Goal: Information Seeking & Learning: Check status

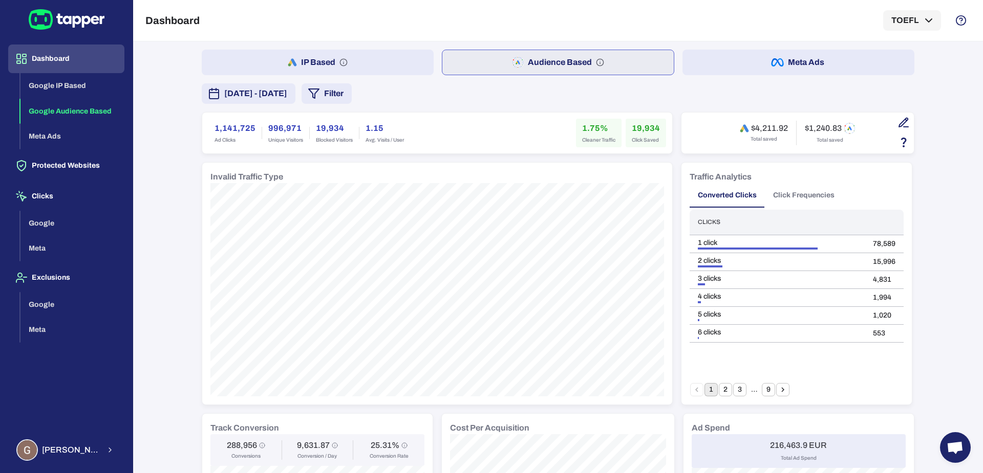
click at [287, 92] on span "[DATE] - [DATE]" at bounding box center [255, 94] width 63 height 12
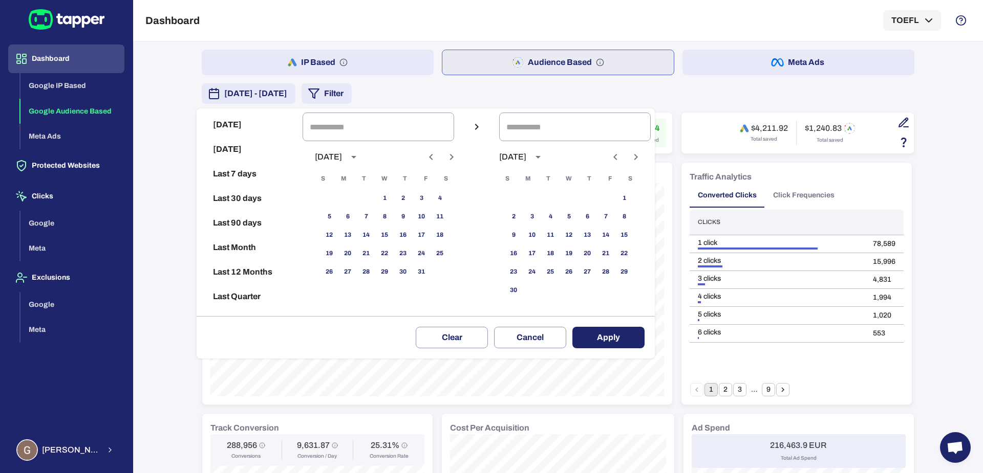
click at [164, 101] on div at bounding box center [491, 236] width 983 height 473
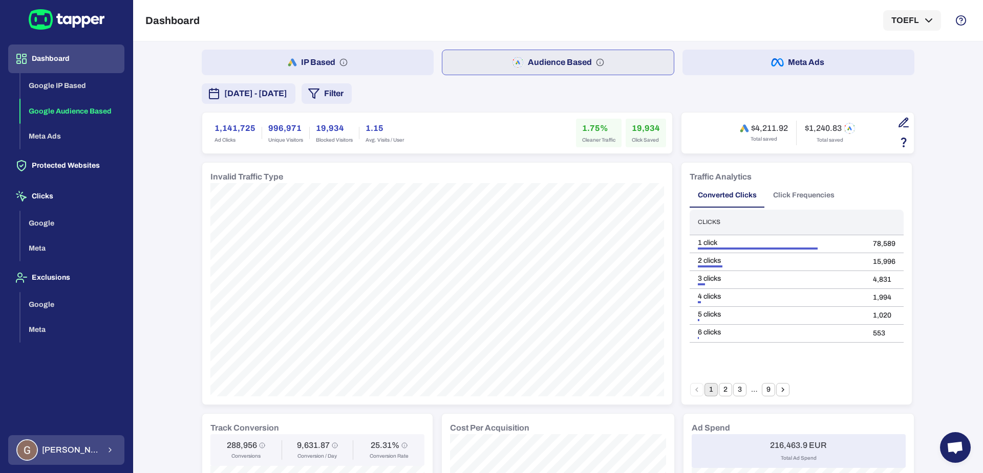
click at [80, 445] on div "Guillaume Lebelle" at bounding box center [57, 450] width 83 height 21
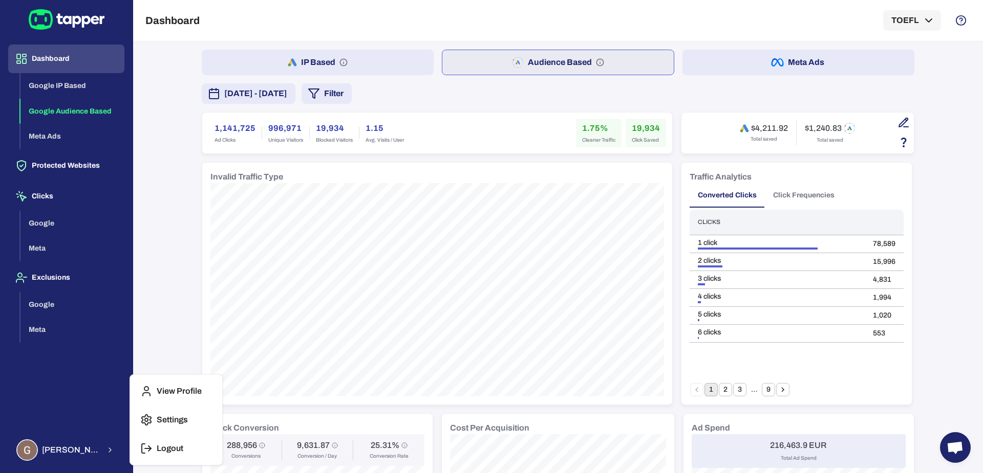
click at [142, 448] on icon "button" at bounding box center [143, 448] width 3 height 9
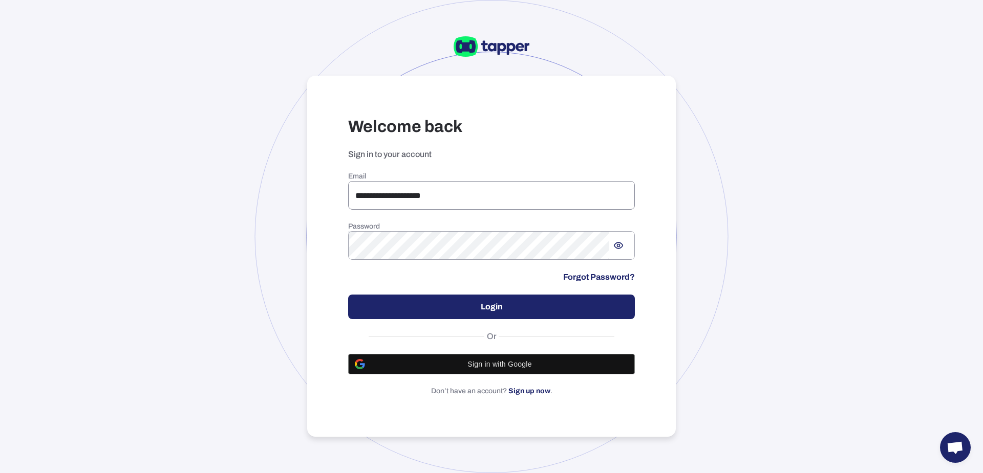
click at [382, 197] on input "**********" at bounding box center [491, 195] width 287 height 29
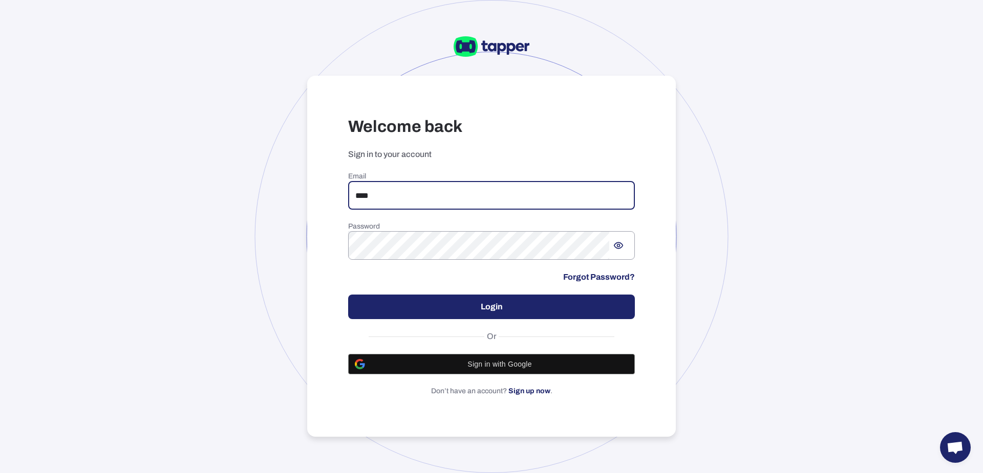
click at [412, 189] on input "****" at bounding box center [491, 195] width 287 height 29
click at [413, 193] on input "****" at bounding box center [491, 195] width 287 height 29
type input "**********"
click at [443, 299] on button "Login" at bounding box center [491, 307] width 287 height 25
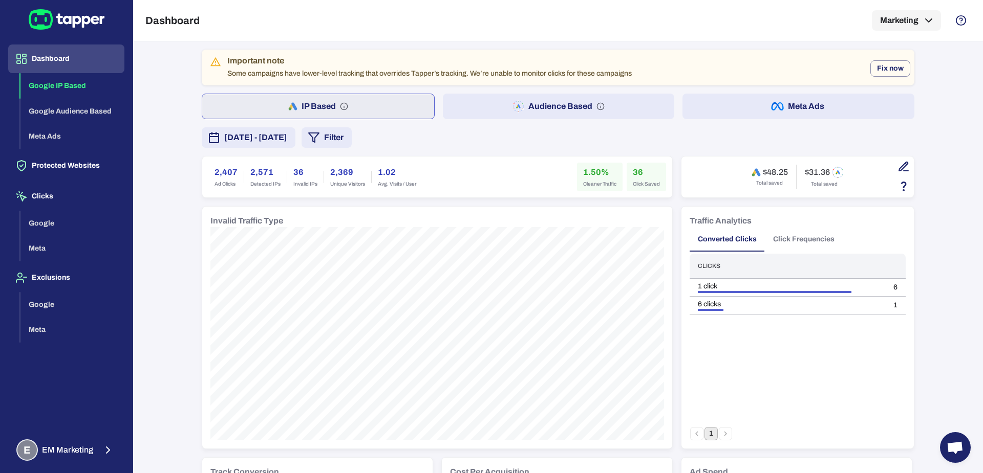
click at [264, 138] on span "[DATE] - [DATE]" at bounding box center [255, 138] width 63 height 12
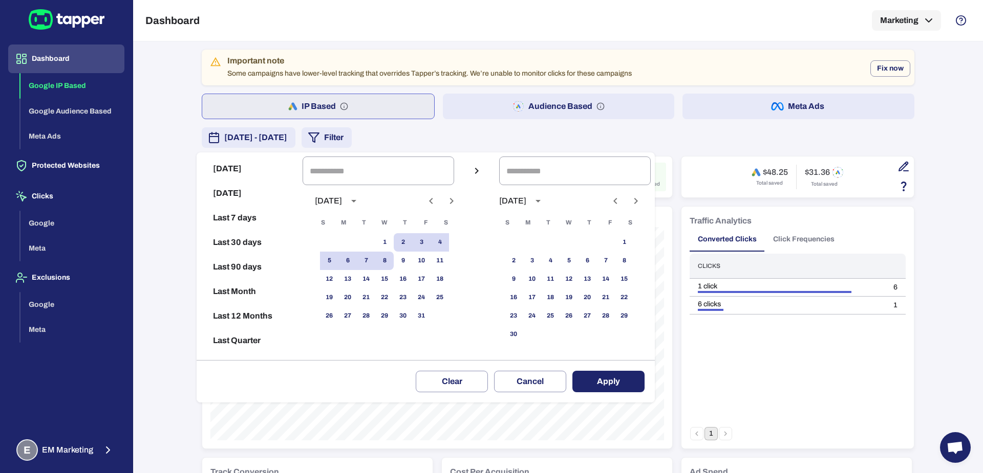
click at [432, 204] on div at bounding box center [441, 200] width 38 height 17
click at [437, 203] on icon "Previous month" at bounding box center [431, 201] width 12 height 12
click at [353, 244] on button "1" at bounding box center [347, 242] width 18 height 18
type input "**********"
click at [373, 309] on button "30" at bounding box center [366, 316] width 18 height 18
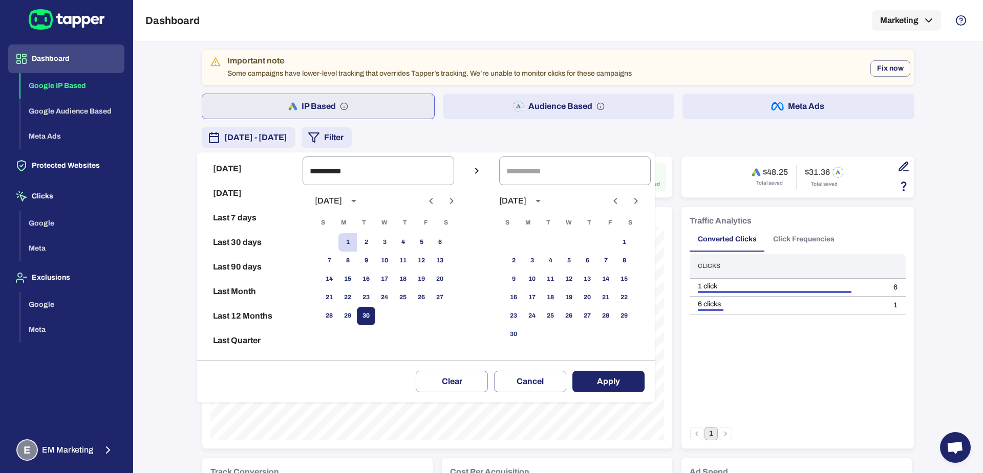
type input "**********"
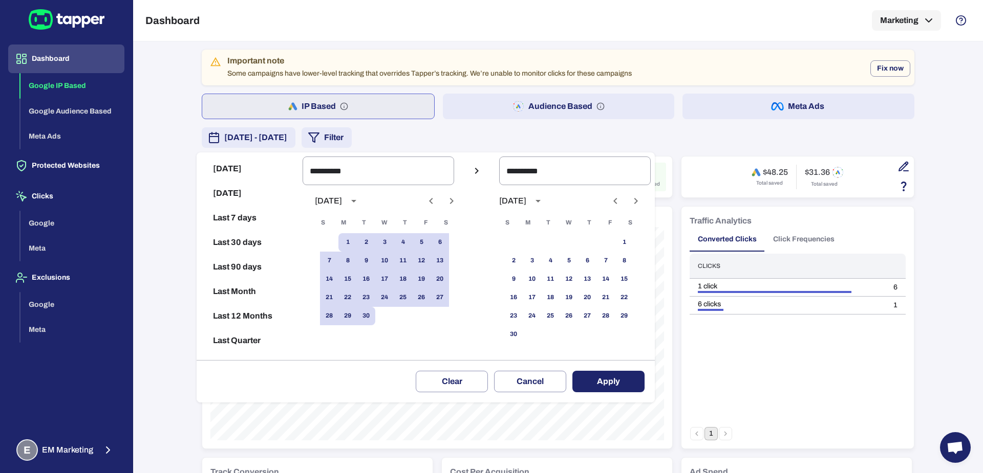
click at [610, 382] on button "Apply" at bounding box center [608, 381] width 72 height 21
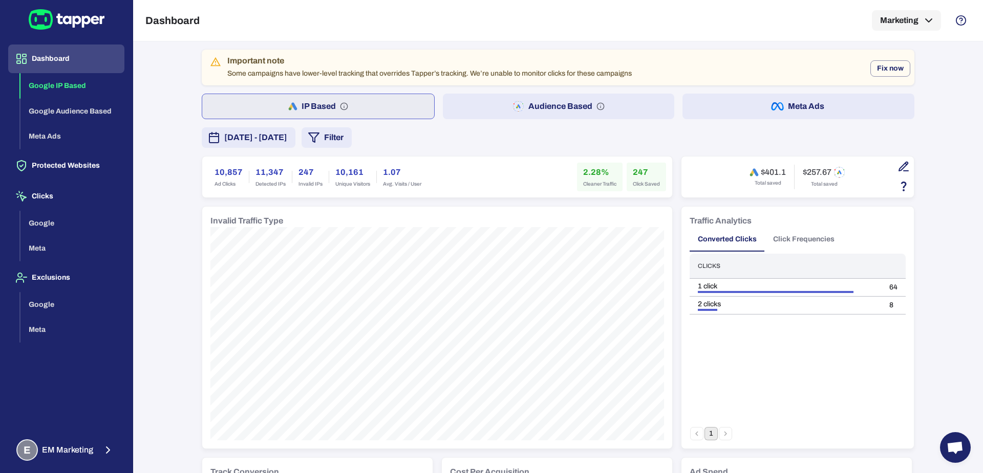
click at [462, 114] on button "Audience Based" at bounding box center [559, 107] width 232 height 26
click at [386, 97] on button "IP Based" at bounding box center [318, 107] width 232 height 26
click at [473, 101] on button "Audience Based" at bounding box center [559, 107] width 232 height 26
click at [727, 112] on button "Meta Ads" at bounding box center [798, 107] width 232 height 26
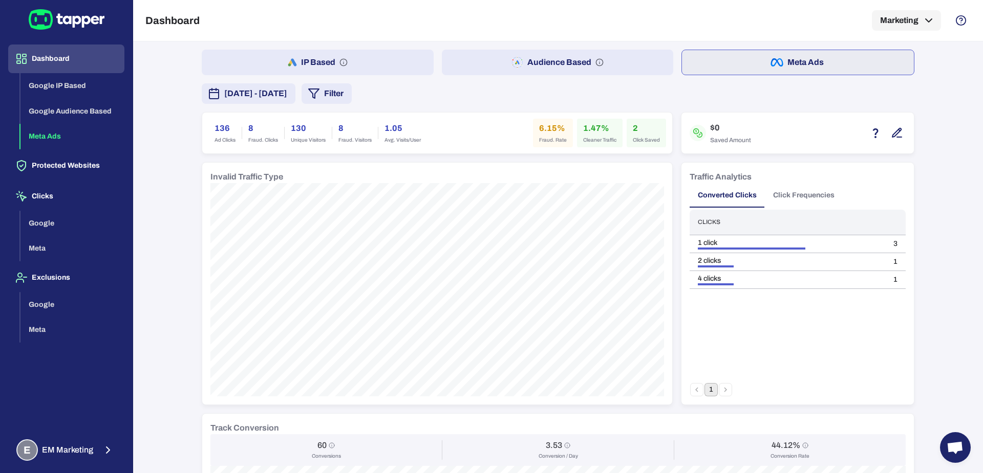
click at [477, 64] on button "Audience Based" at bounding box center [558, 63] width 232 height 26
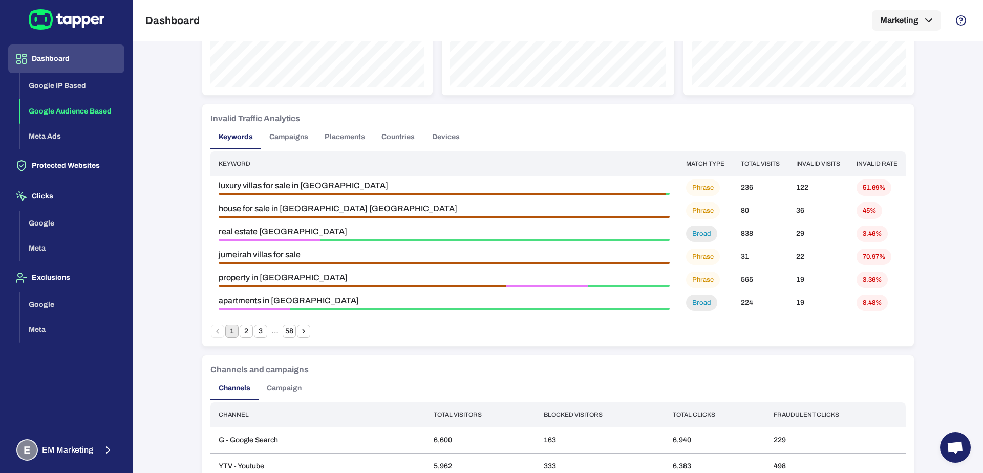
scroll to position [736, 0]
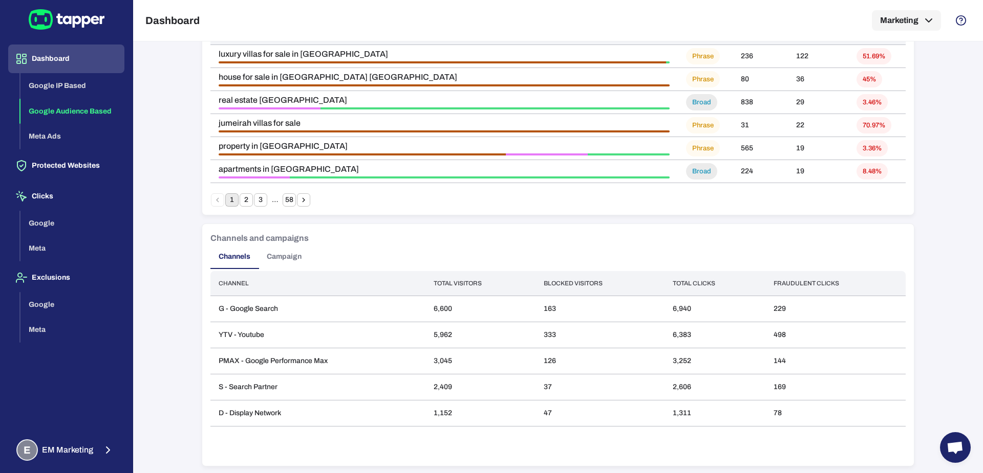
click at [283, 260] on button "Campaign" at bounding box center [283, 257] width 51 height 25
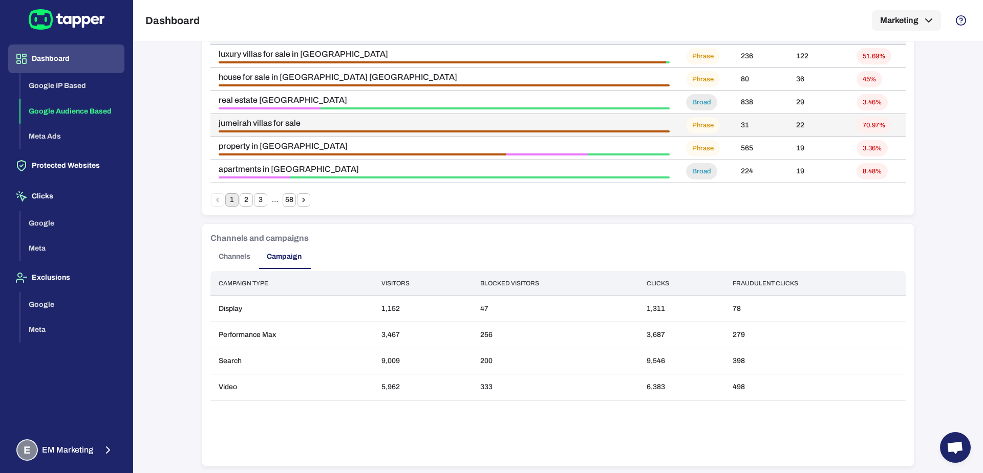
scroll to position [0, 0]
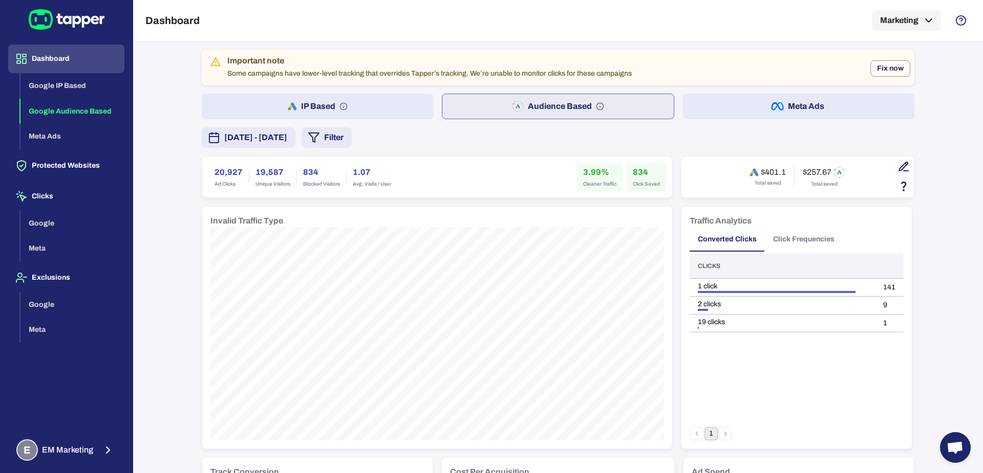
click at [897, 167] on icon "button" at bounding box center [903, 167] width 12 height 12
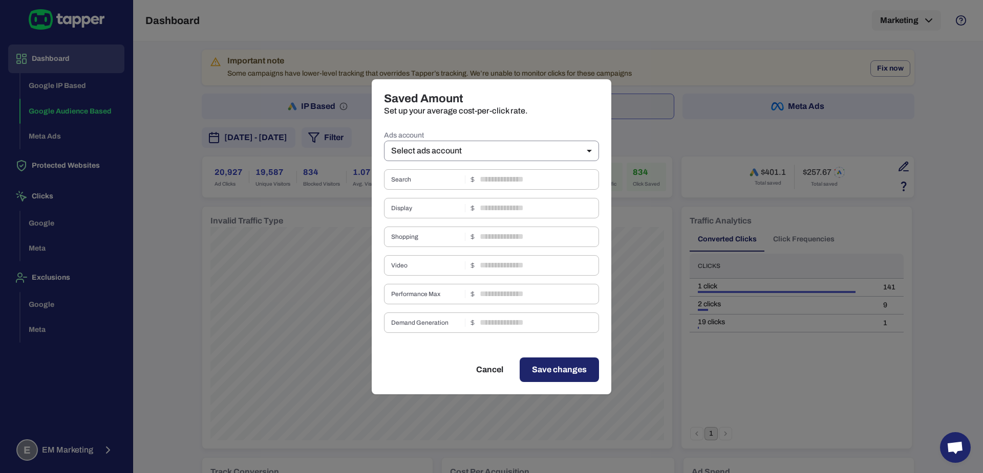
click at [519, 146] on body "Dashboard Google IP Based Google Audience Based Meta Ads Protected Websites Cli…" at bounding box center [491, 236] width 983 height 473
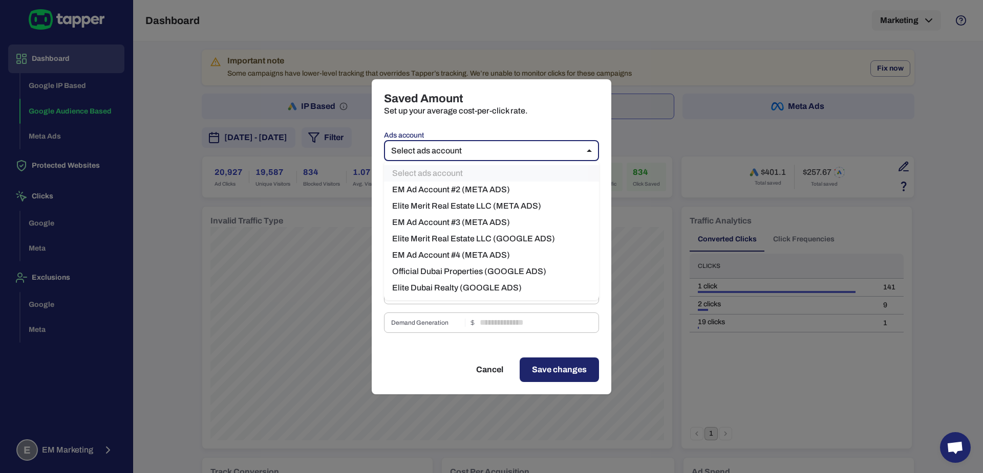
click at [532, 239] on li "Elite Merit Real Estate LLC (GOOGLE ADS)" at bounding box center [491, 239] width 215 height 16
type input "***"
type input "****"
type input "*"
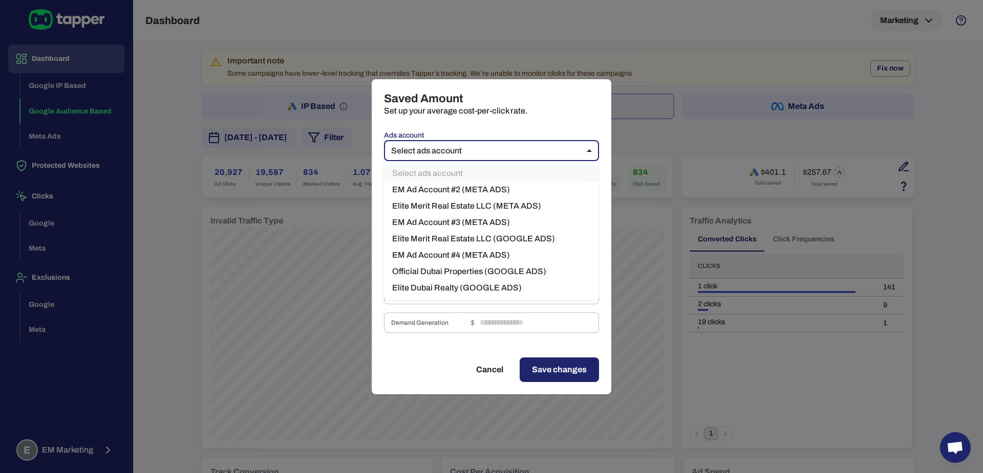
type input "****"
type input "*"
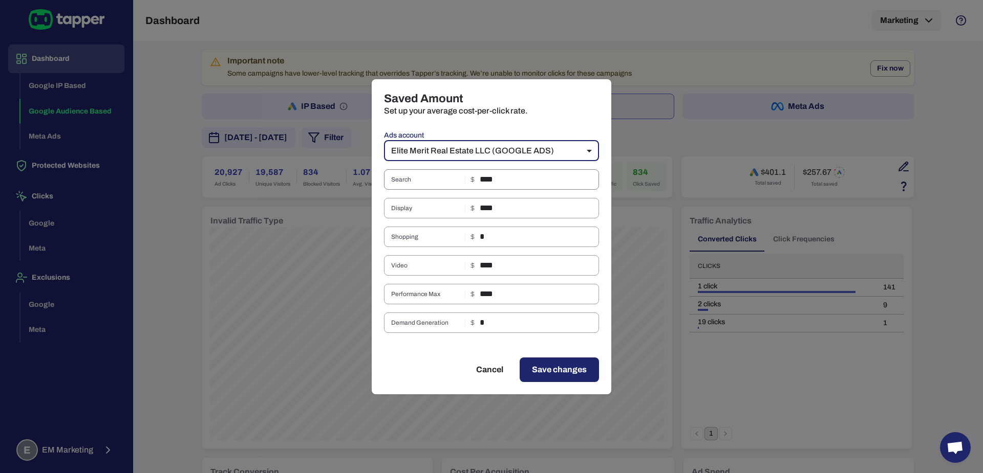
click at [490, 180] on input "****" at bounding box center [539, 179] width 119 height 20
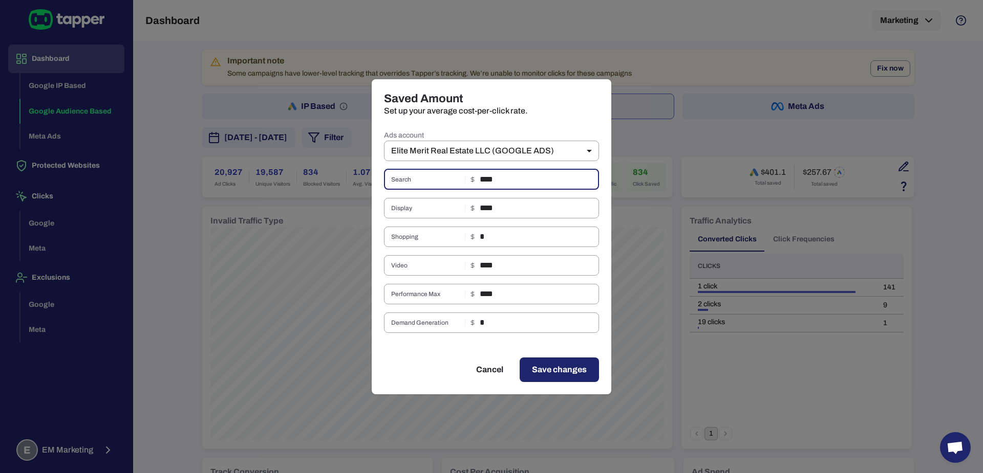
click at [490, 180] on input "****" at bounding box center [539, 179] width 119 height 20
paste input "text"
type input "****"
click at [484, 295] on input "****" at bounding box center [539, 294] width 119 height 20
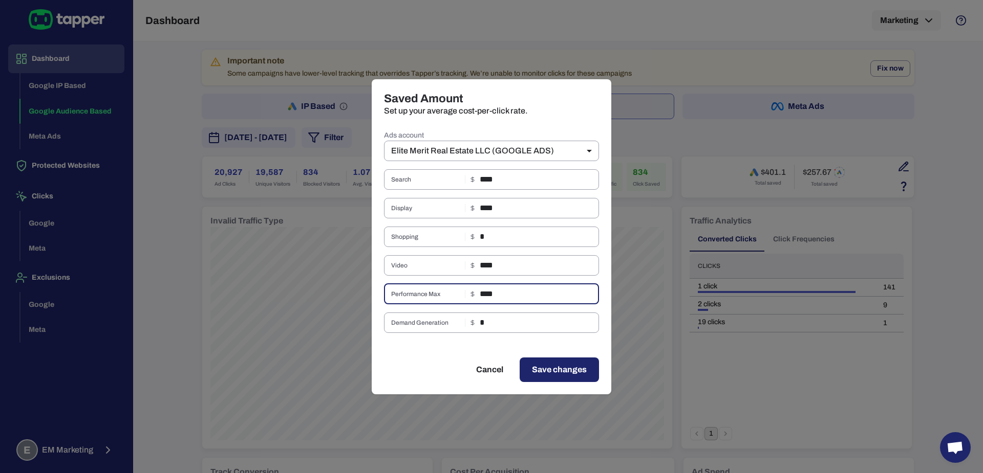
click at [484, 295] on input "****" at bounding box center [539, 294] width 119 height 20
paste input "text"
type input "****"
click at [480, 265] on input "****" at bounding box center [539, 265] width 119 height 20
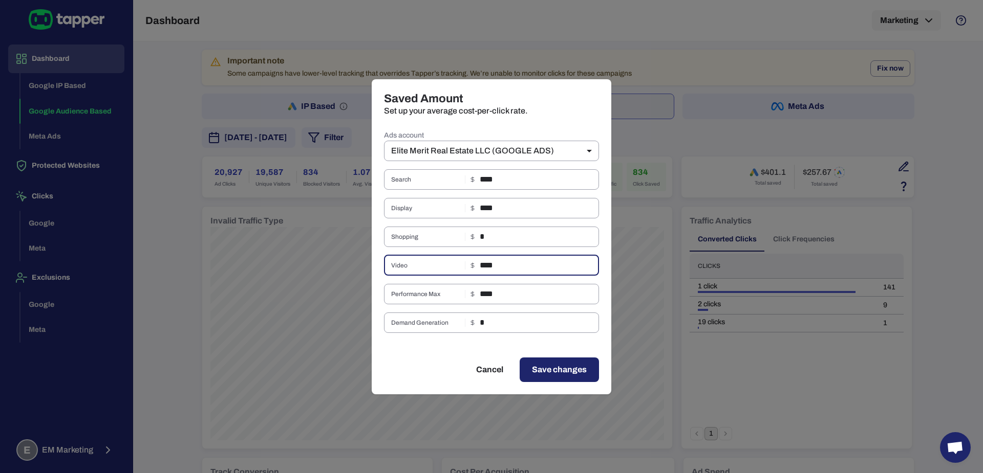
click at [480, 265] on input "****" at bounding box center [539, 265] width 119 height 20
paste input "text"
type input "****"
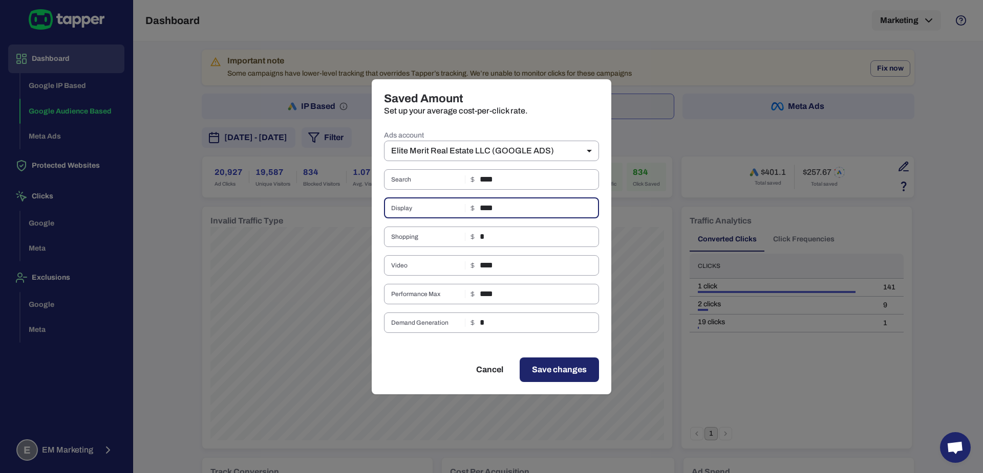
click at [485, 203] on input "****" at bounding box center [539, 208] width 119 height 20
paste input "text"
type input "****"
click at [521, 226] on div "Ads account Elite Merit Real Estate LLC (GOOGLE ADS) *** ​ Search **** ​ Displa…" at bounding box center [491, 230] width 215 height 205
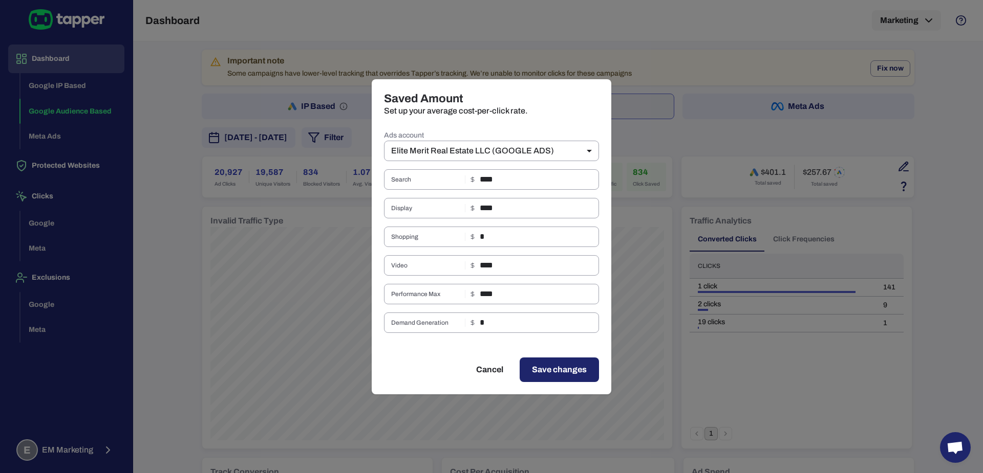
click at [538, 366] on span "Save changes" at bounding box center [559, 370] width 55 height 12
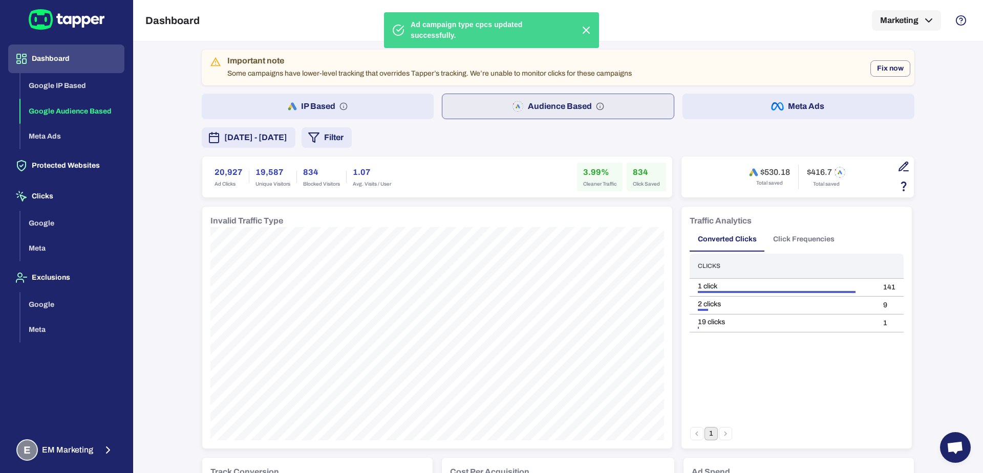
click at [895, 167] on button "button" at bounding box center [903, 166] width 17 height 17
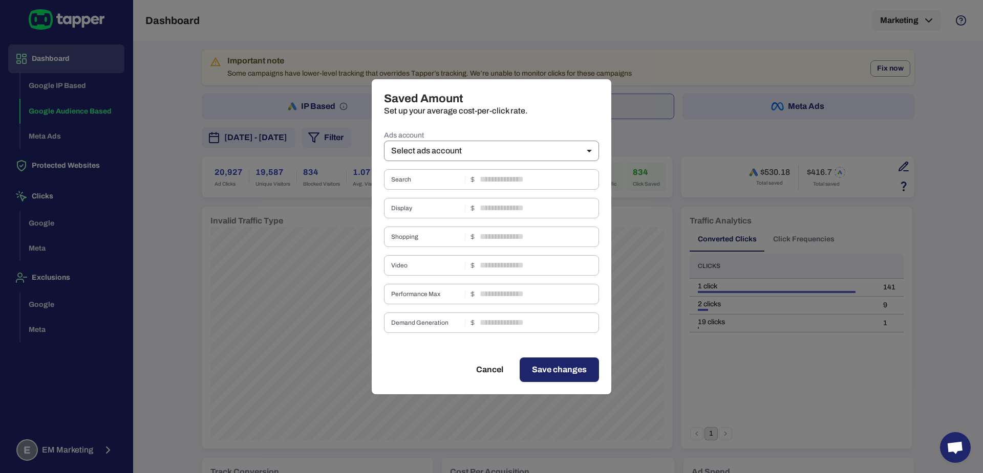
click at [532, 153] on body "Dashboard Google IP Based Google Audience Based Meta Ads Protected Websites Cli…" at bounding box center [491, 236] width 983 height 473
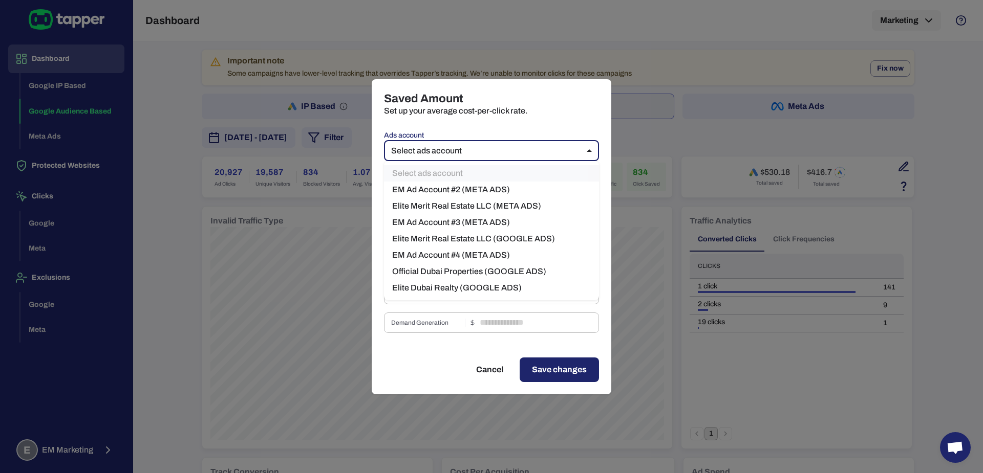
click at [509, 269] on li "Official Dubai Properties (GOOGLE ADS)" at bounding box center [491, 272] width 215 height 16
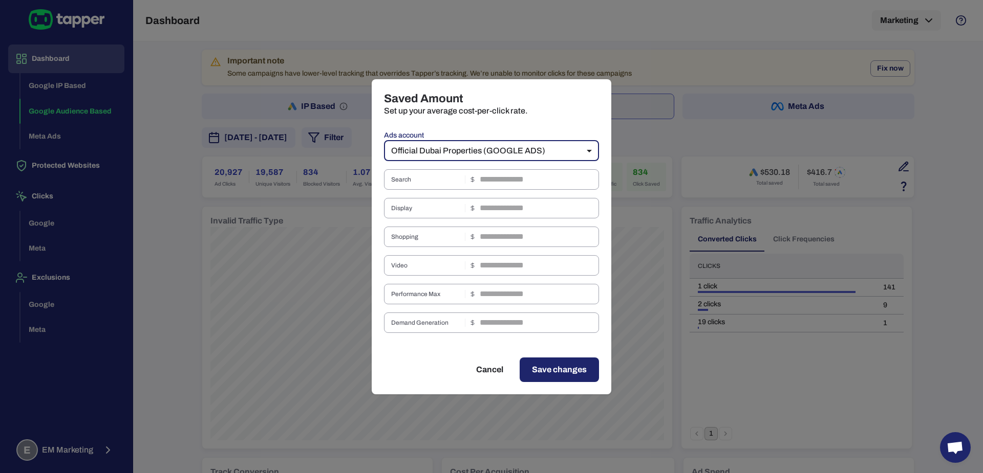
click at [538, 155] on body "Dashboard Google IP Based Google Audience Based Meta Ads Protected Websites Cli…" at bounding box center [491, 236] width 983 height 473
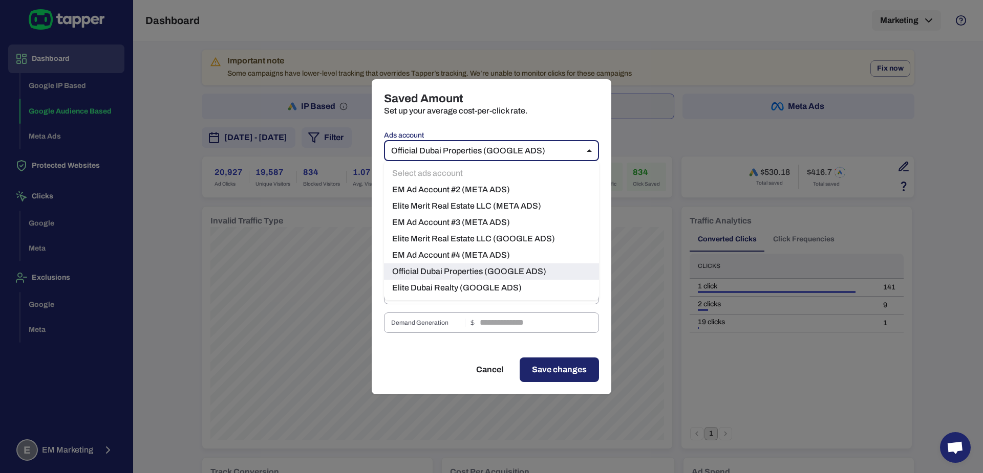
click at [503, 290] on li "Elite Dubai Realty (GOOGLE ADS)" at bounding box center [491, 288] width 215 height 16
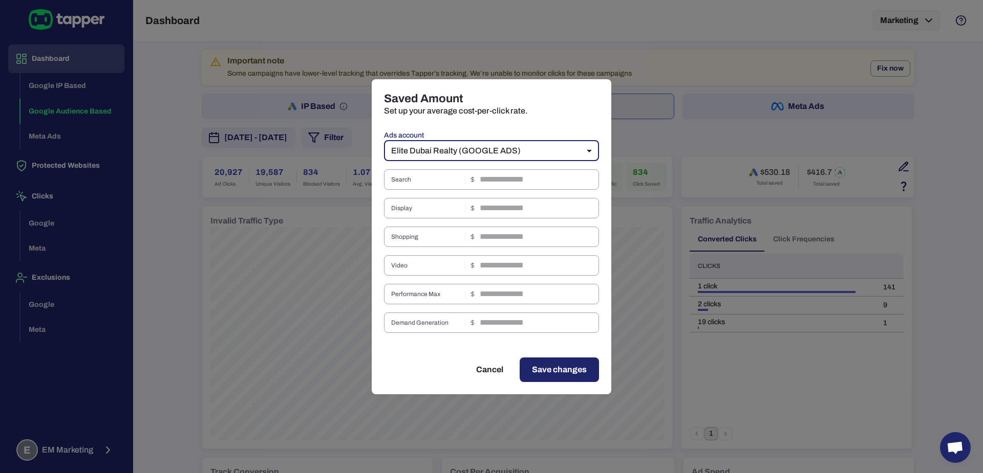
click at [693, 191] on div "Saved Amount Set up your average cost-per-click rate. Ads account Elite Dubai R…" at bounding box center [491, 236] width 983 height 473
type input "**"
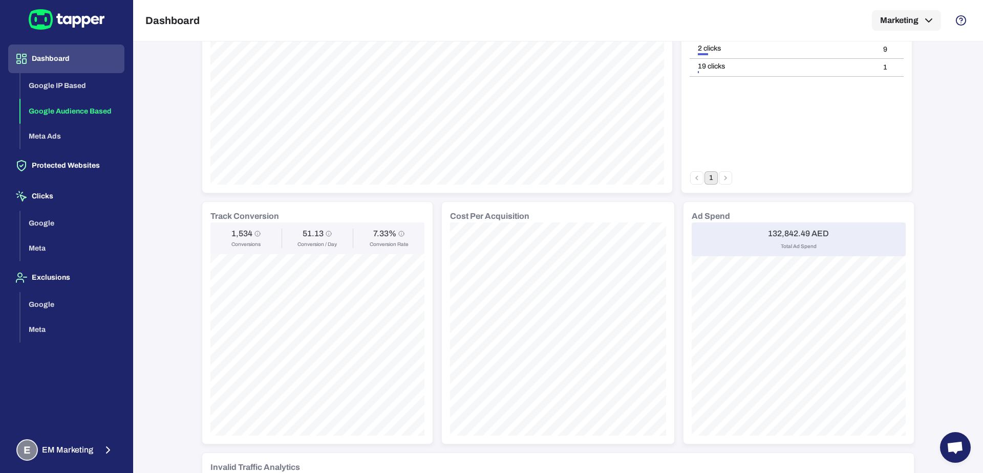
scroll to position [258, 0]
drag, startPoint x: 765, startPoint y: 232, endPoint x: 791, endPoint y: 232, distance: 26.6
click at [791, 232] on h6 "132,842.49 AED" at bounding box center [798, 231] width 61 height 10
copy h6 "132,842"
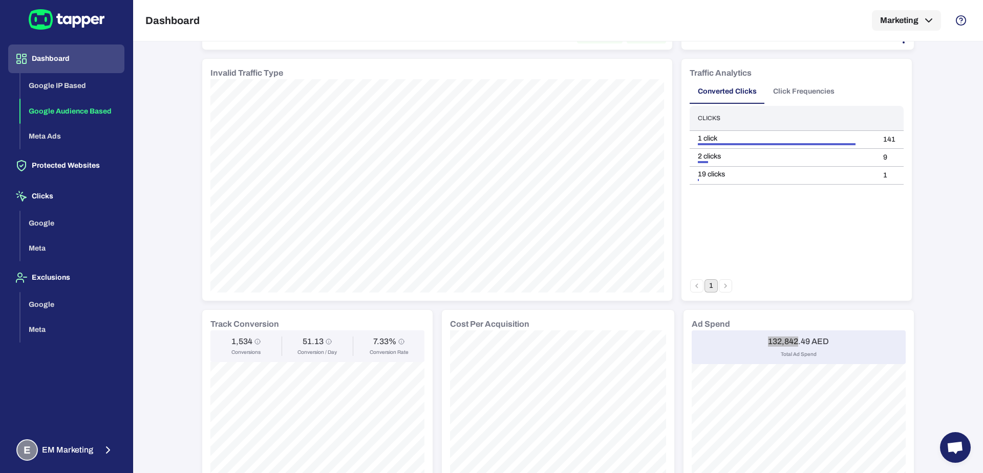
scroll to position [156, 0]
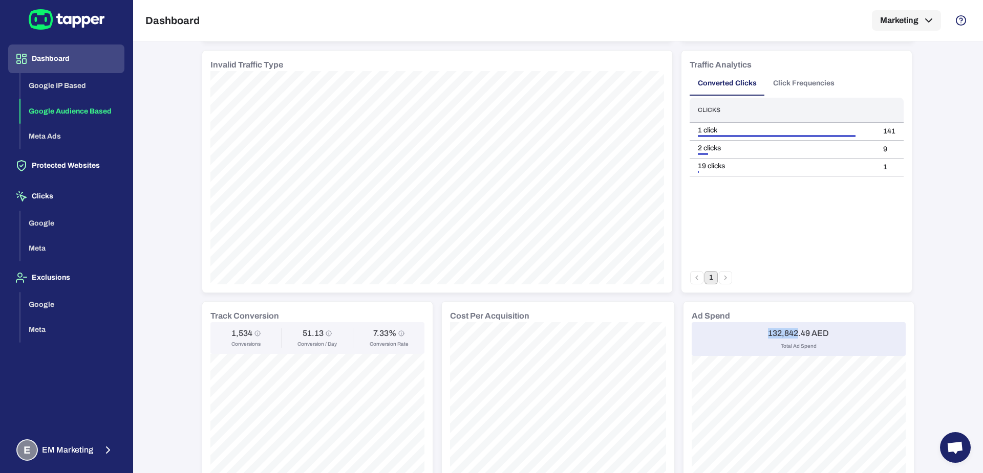
click at [231, 335] on h6 "1,534" at bounding box center [241, 334] width 21 height 10
copy h6 "1,534"
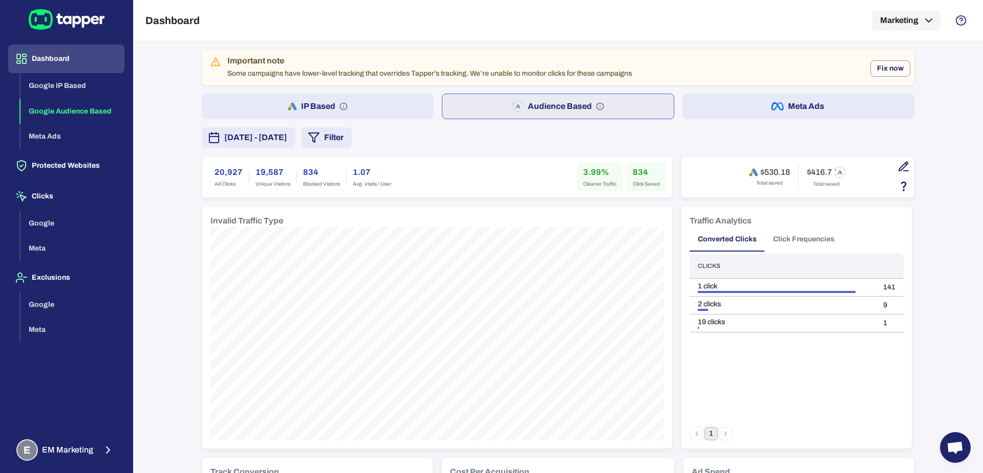
click at [215, 166] on h6 "20,927" at bounding box center [228, 172] width 28 height 12
copy h6 "20,927"
click at [634, 172] on h6 "834" at bounding box center [646, 172] width 27 height 12
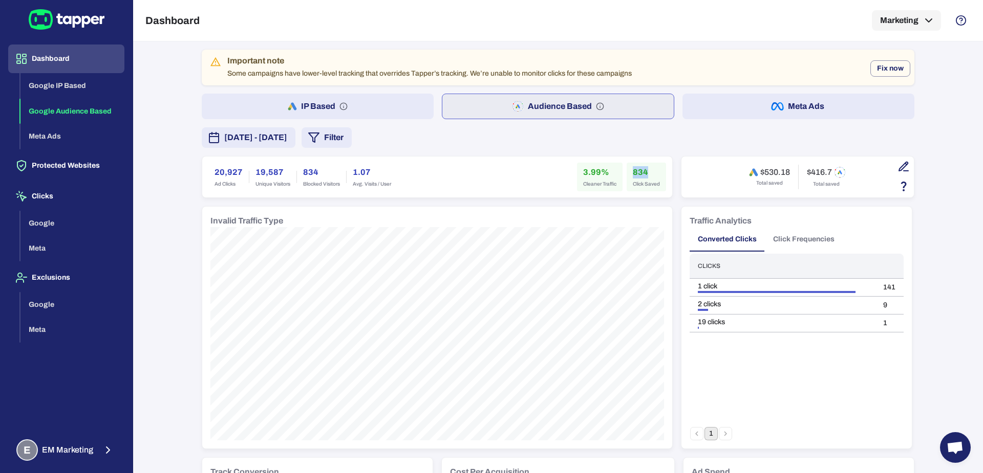
copy h6 "834"
click at [587, 170] on h6 "3.99%" at bounding box center [599, 172] width 33 height 12
copy h6 "3.99"
click at [512, 143] on div "September 1, 2025 - September 30, 2025 Filter" at bounding box center [558, 137] width 712 height 20
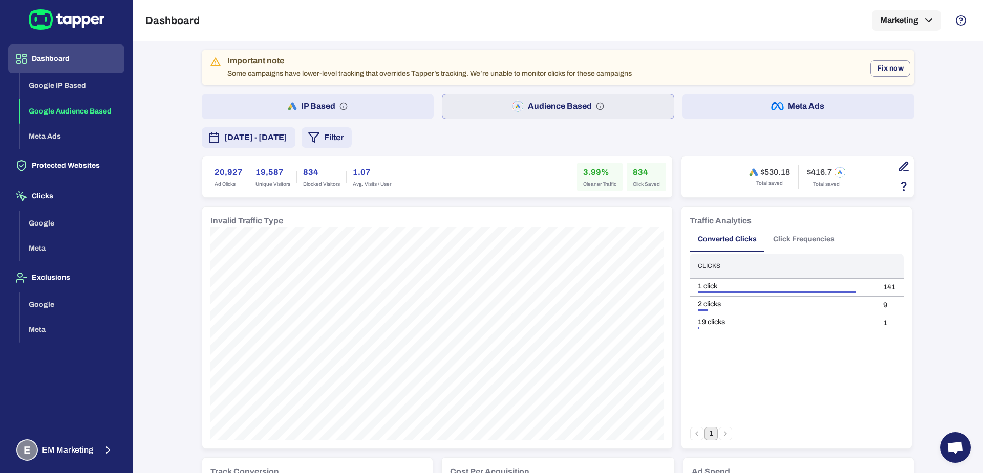
click at [352, 139] on button "Filter" at bounding box center [326, 137] width 50 height 20
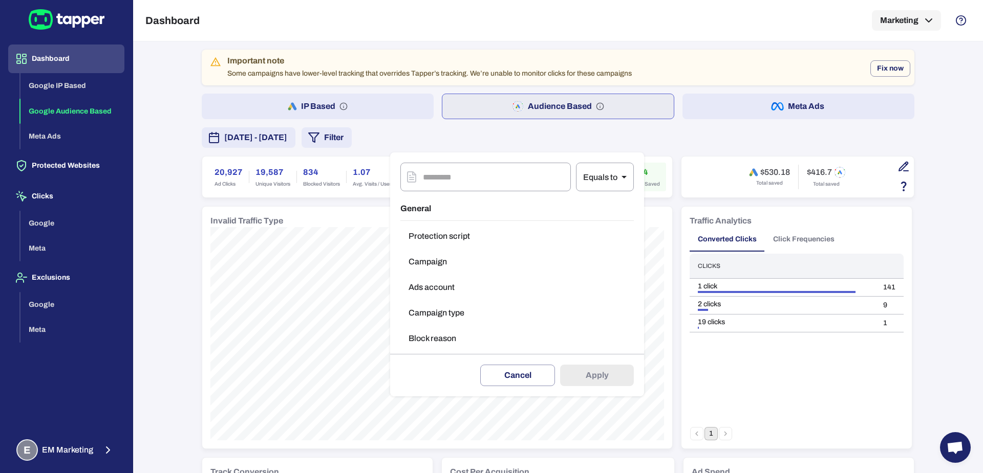
click at [442, 318] on button "Campaign type" at bounding box center [516, 313] width 233 height 20
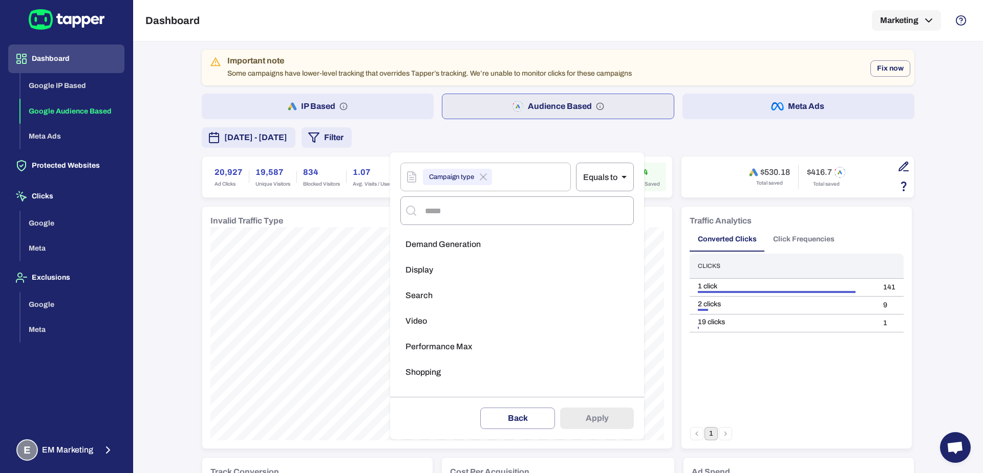
click at [441, 304] on li "Search" at bounding box center [516, 296] width 233 height 20
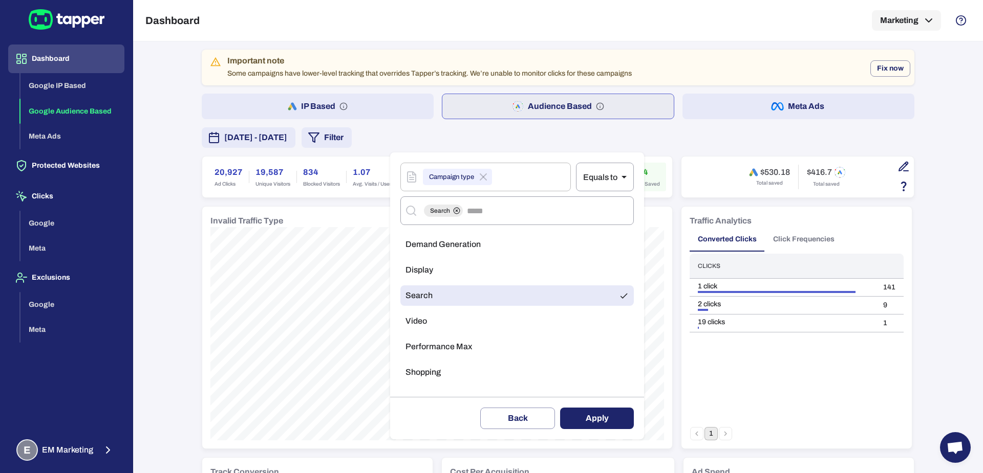
click at [584, 425] on button "Apply" at bounding box center [597, 418] width 74 height 21
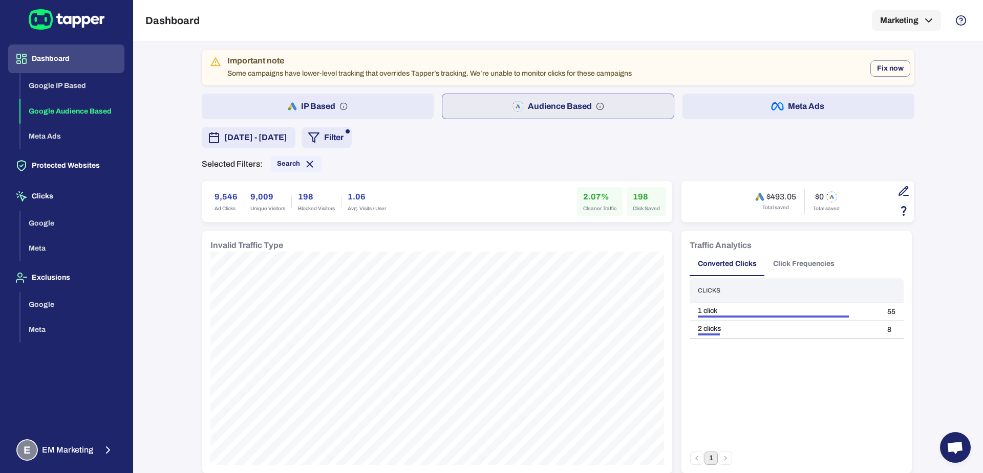
click at [214, 191] on h6 "9,546" at bounding box center [225, 197] width 23 height 12
copy h6 "9,546"
click at [583, 195] on h6 "2.07%" at bounding box center [599, 197] width 33 height 12
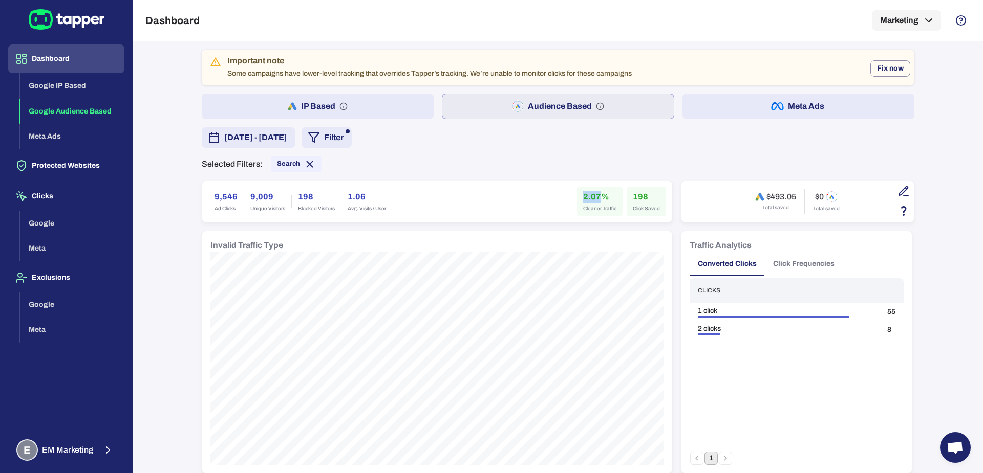
copy h6 "2.07"
click at [774, 197] on h6 "$493.05" at bounding box center [781, 197] width 30 height 10
click at [639, 193] on h6 "198" at bounding box center [646, 197] width 27 height 12
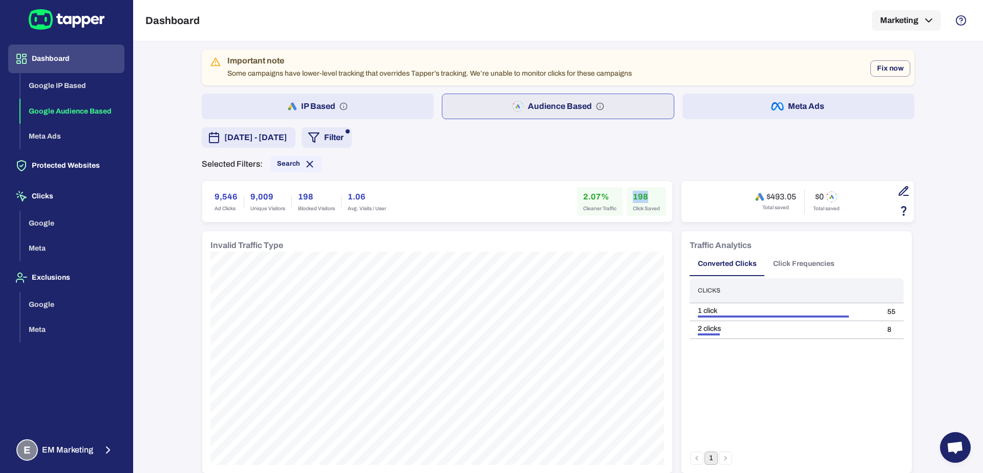
copy h6 "198"
drag, startPoint x: 765, startPoint y: 196, endPoint x: 778, endPoint y: 198, distance: 13.6
click at [778, 198] on h6 "$493.05" at bounding box center [781, 197] width 30 height 10
copy h6 "493"
click at [285, 169] on span "Search" at bounding box center [296, 164] width 51 height 11
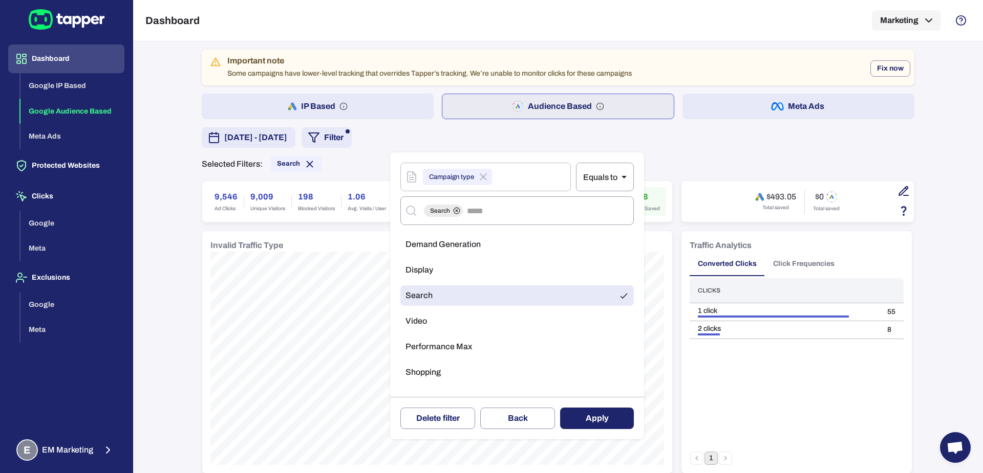
click at [155, 253] on div at bounding box center [491, 236] width 983 height 473
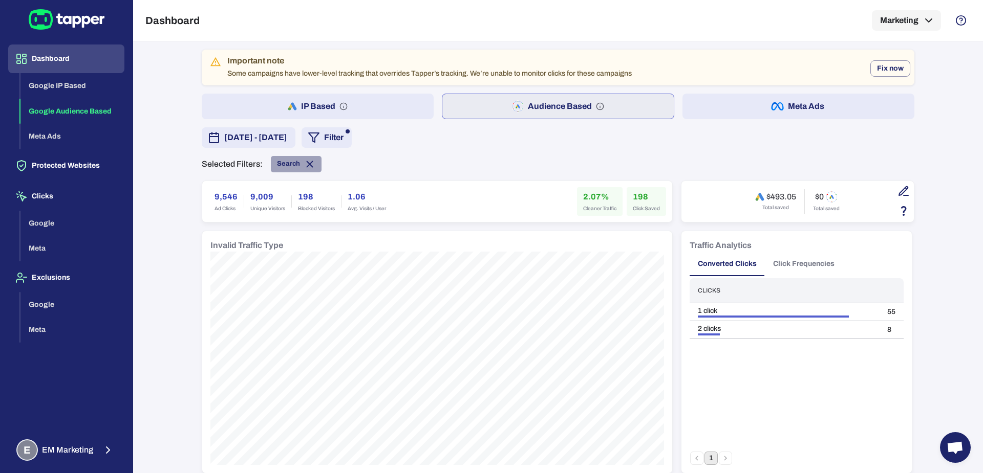
click at [276, 168] on span "Search" at bounding box center [296, 164] width 51 height 11
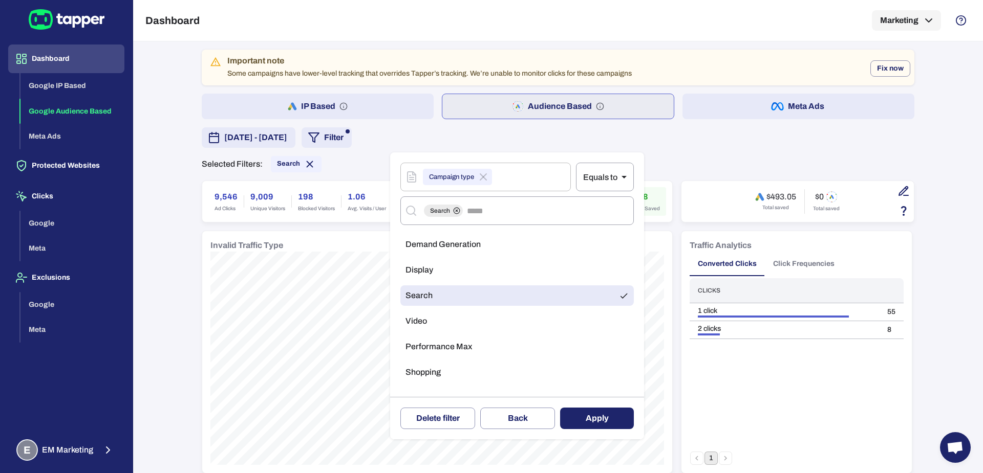
click at [465, 275] on li "Display" at bounding box center [516, 270] width 233 height 20
click at [450, 300] on li "Search" at bounding box center [516, 296] width 233 height 20
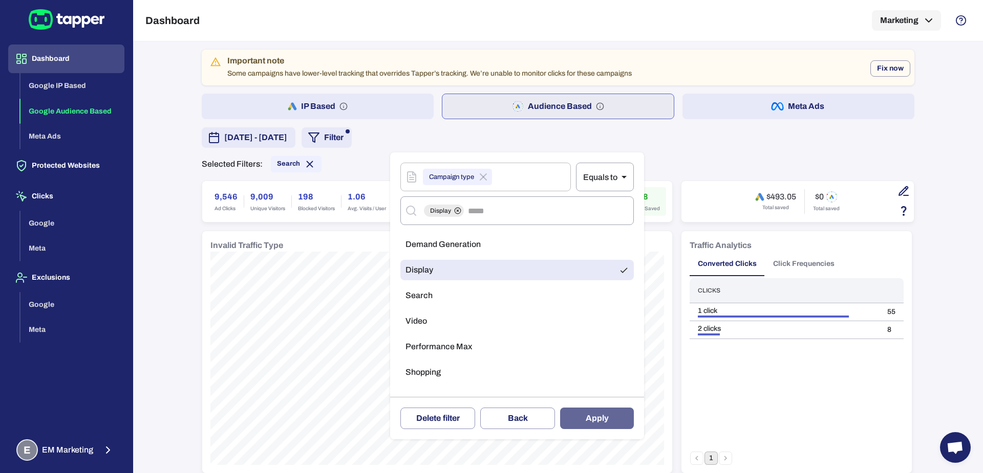
click at [592, 423] on button "Apply" at bounding box center [597, 418] width 74 height 21
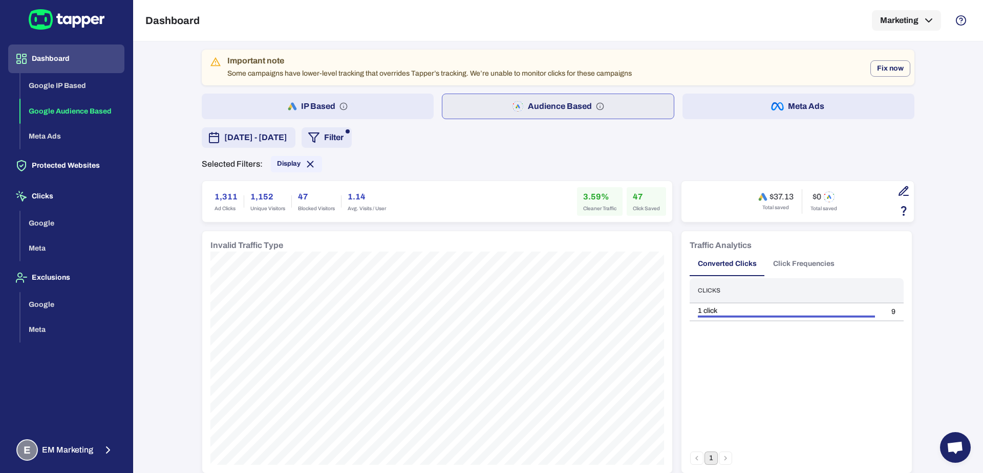
click at [208, 194] on div "1,311 Ad Clicks" at bounding box center [225, 201] width 35 height 29
copy h6 "1,311"
click at [584, 197] on h6 "3.59%" at bounding box center [599, 197] width 33 height 12
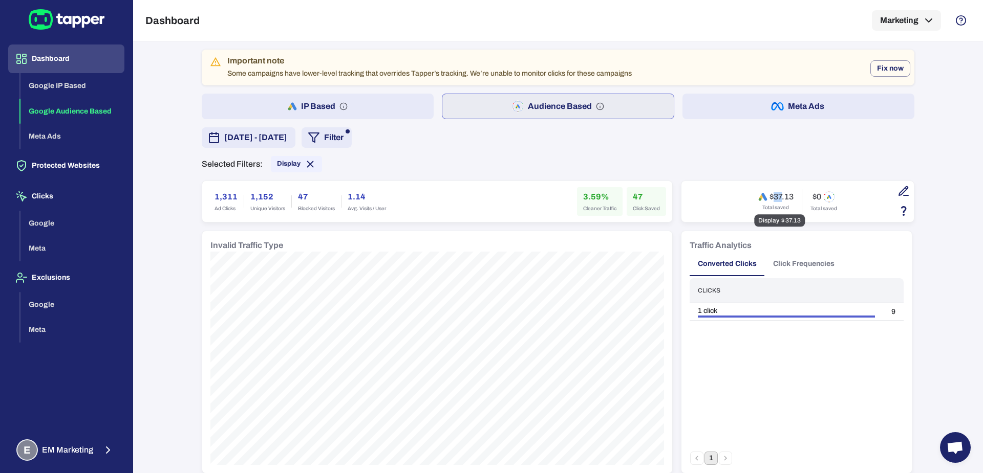
drag, startPoint x: 768, startPoint y: 197, endPoint x: 775, endPoint y: 198, distance: 7.2
click at [775, 198] on h6 "$37.13" at bounding box center [781, 197] width 24 height 10
click at [277, 166] on span "Display" at bounding box center [289, 164] width 24 height 8
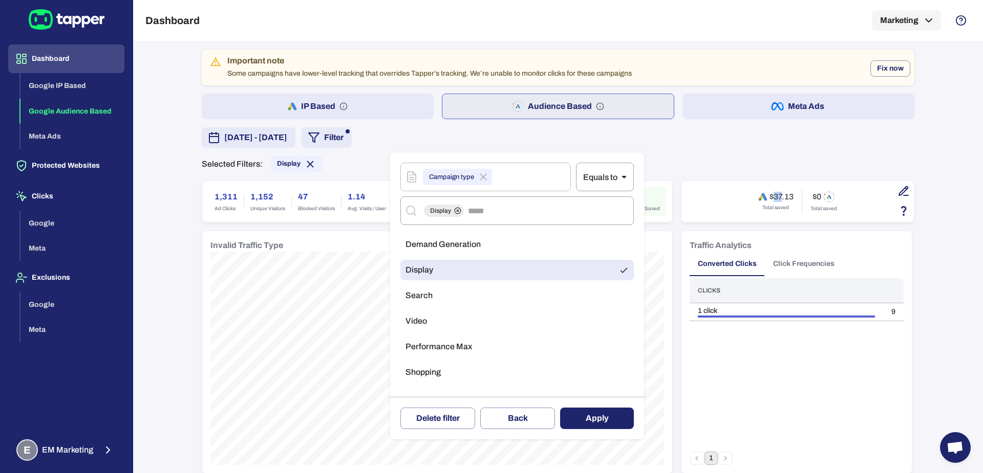
click at [411, 321] on span "Video" at bounding box center [415, 321] width 21 height 10
click at [436, 266] on li "Display" at bounding box center [516, 270] width 233 height 20
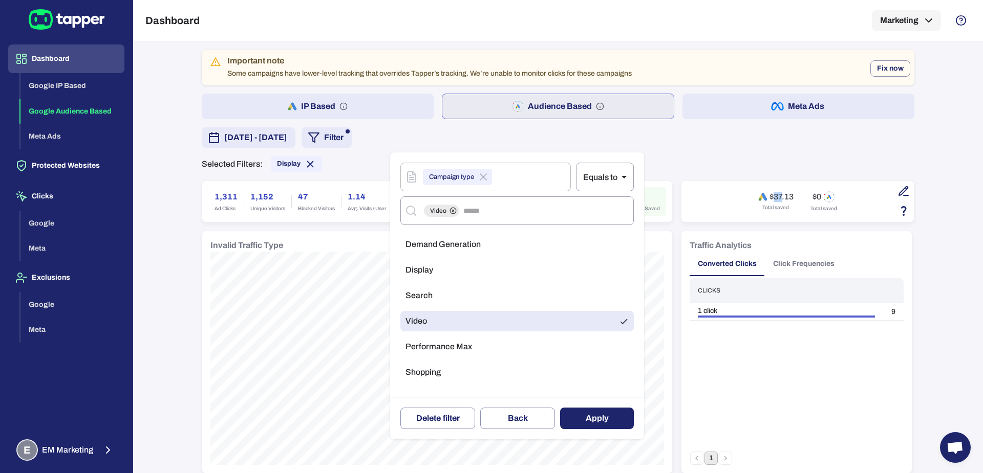
click at [602, 421] on button "Apply" at bounding box center [597, 418] width 74 height 21
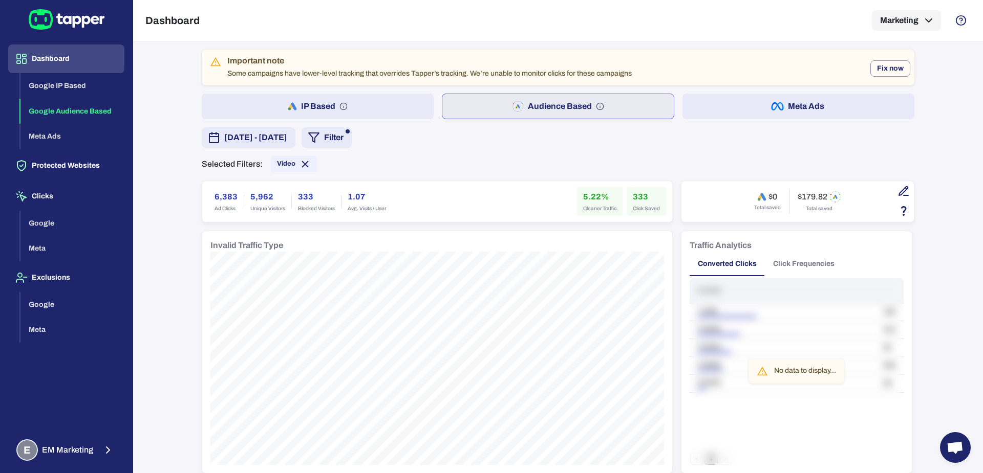
click at [214, 194] on h6 "6,383" at bounding box center [225, 197] width 23 height 12
click at [583, 197] on h6 "5.22%" at bounding box center [599, 197] width 33 height 12
click at [636, 196] on h6 "333" at bounding box center [646, 197] width 27 height 12
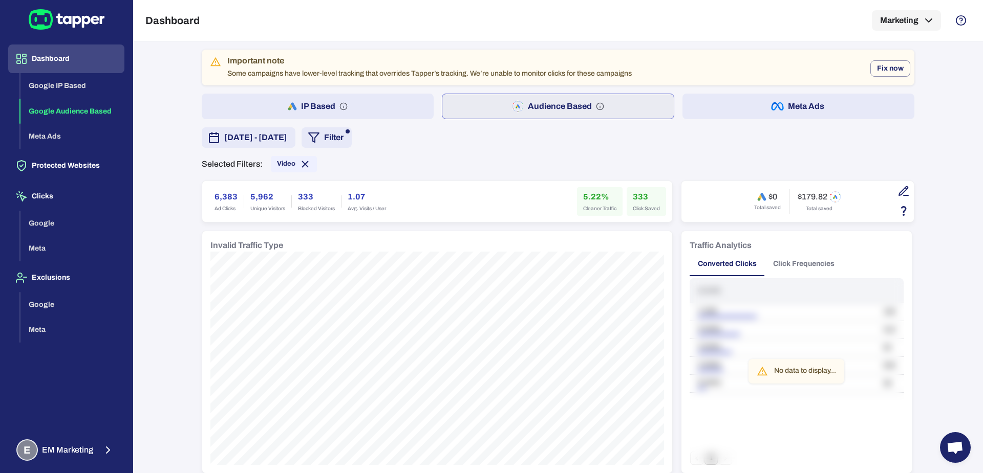
click at [636, 196] on h6 "333" at bounding box center [646, 197] width 27 height 12
click at [274, 159] on span "Video" at bounding box center [294, 164] width 46 height 11
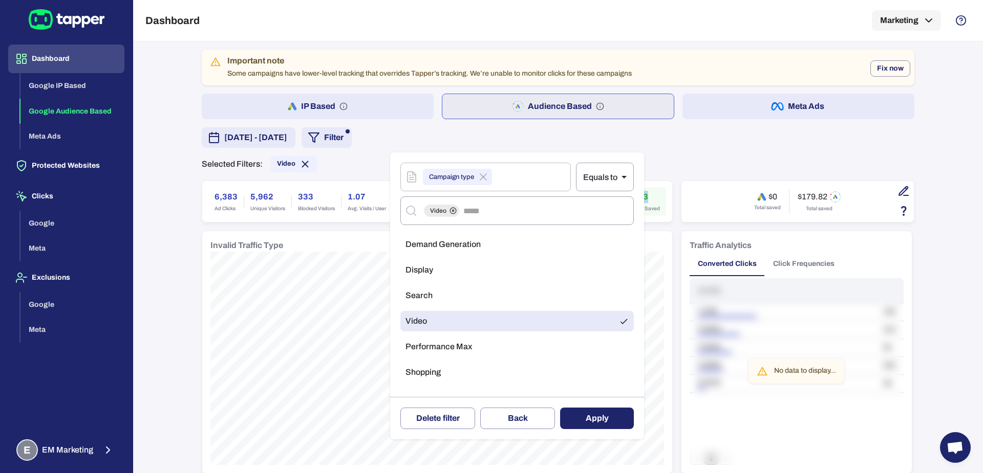
click at [446, 355] on li "Performance Max" at bounding box center [516, 347] width 233 height 20
click at [450, 327] on li "Video" at bounding box center [516, 321] width 233 height 20
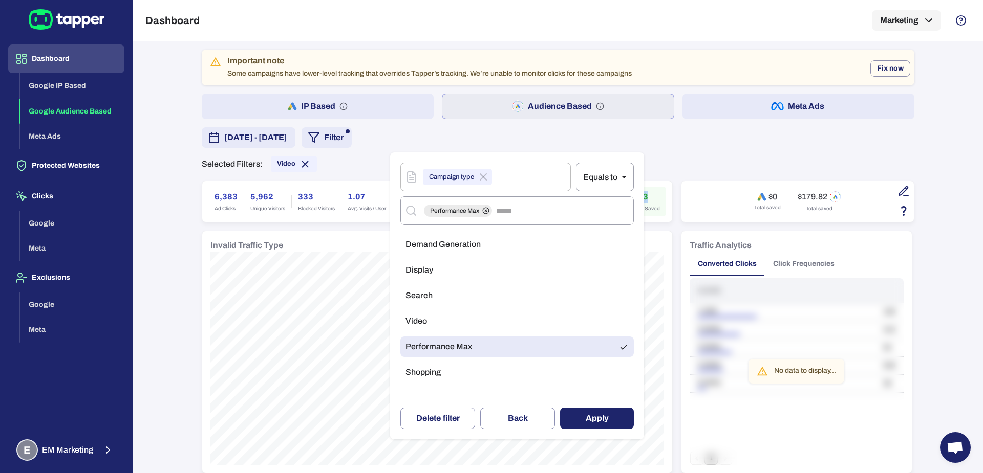
click at [584, 417] on button "Apply" at bounding box center [597, 418] width 74 height 21
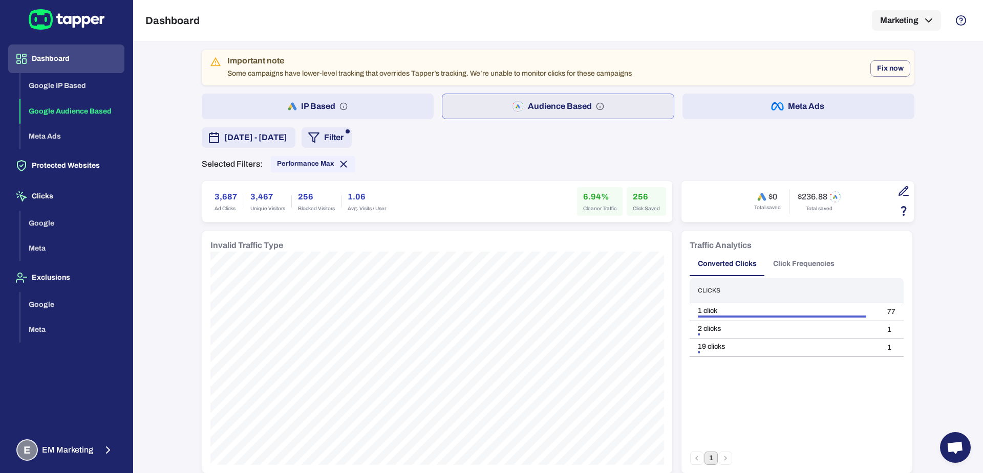
click at [217, 193] on h6 "3,687" at bounding box center [225, 197] width 23 height 12
click at [586, 197] on h6 "6.94%" at bounding box center [599, 197] width 33 height 12
click at [637, 193] on h6 "256" at bounding box center [646, 197] width 27 height 12
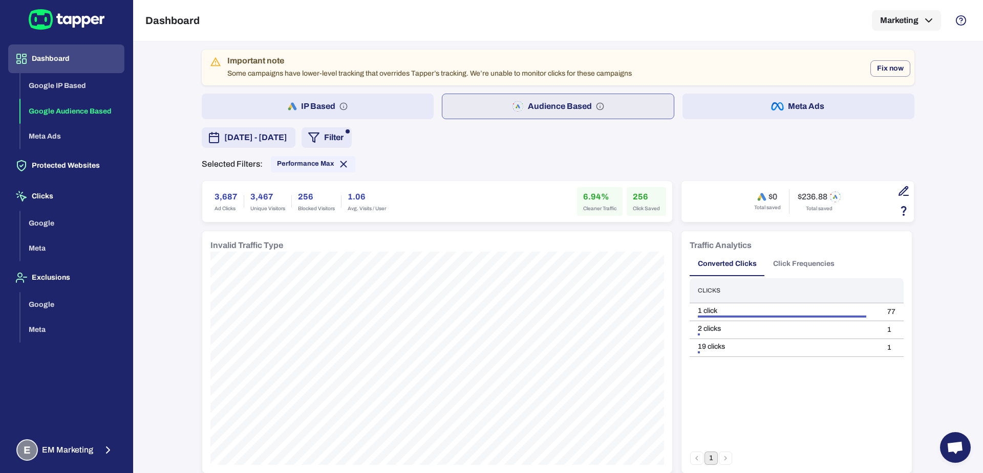
click at [637, 193] on h6 "256" at bounding box center [646, 197] width 27 height 12
click at [341, 162] on icon at bounding box center [344, 164] width 6 height 6
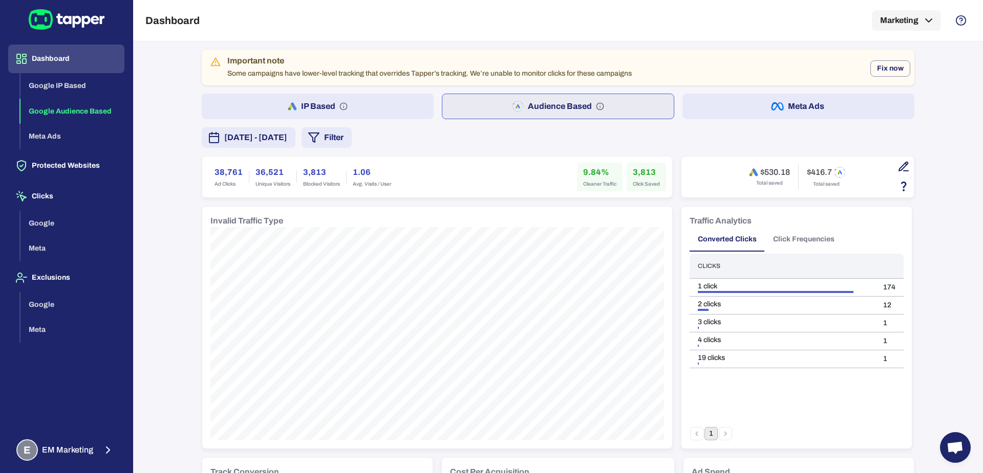
click at [376, 106] on button "IP Based" at bounding box center [318, 107] width 232 height 26
click at [493, 95] on button "Audience Based" at bounding box center [559, 107] width 232 height 26
click at [379, 116] on button "IP Based" at bounding box center [318, 107] width 232 height 26
click at [480, 111] on button "Audience Based" at bounding box center [559, 107] width 232 height 26
click at [287, 136] on span "[DATE] - [DATE]" at bounding box center [255, 138] width 63 height 12
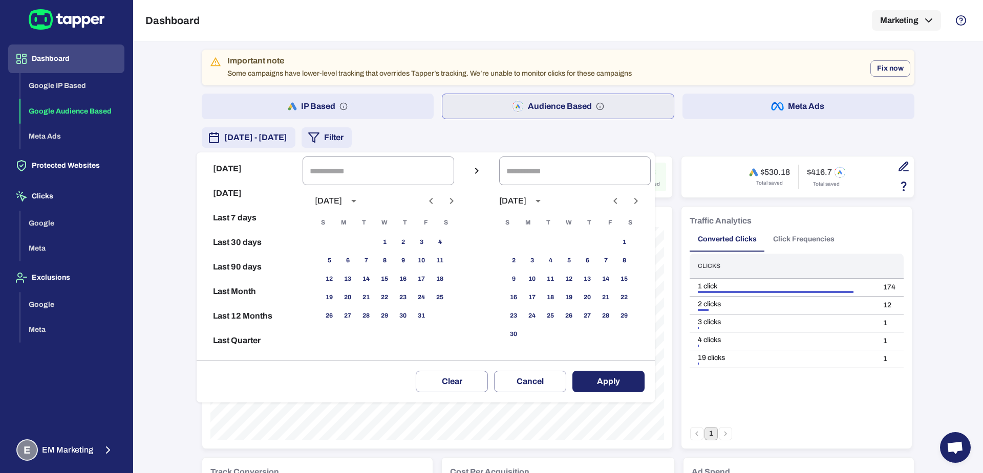
click at [432, 199] on icon "Previous month" at bounding box center [431, 201] width 4 height 6
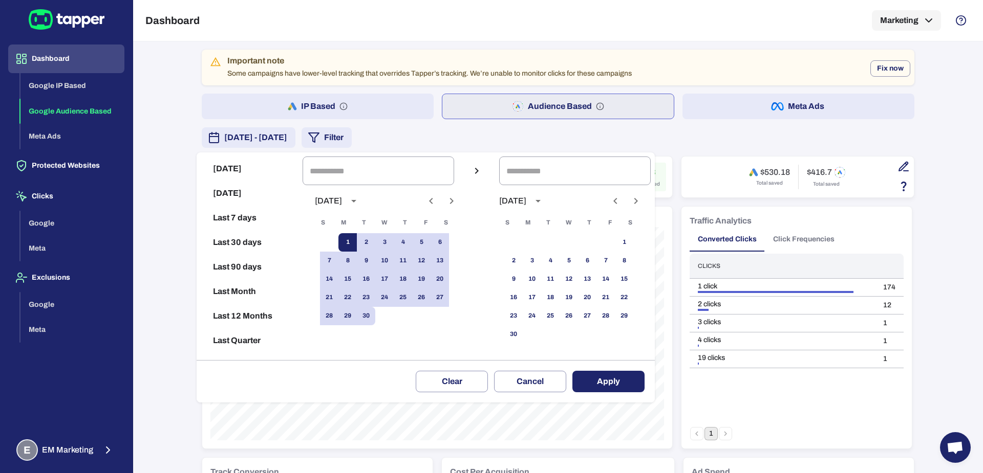
click at [354, 240] on button "1" at bounding box center [347, 242] width 18 height 18
type input "**********"
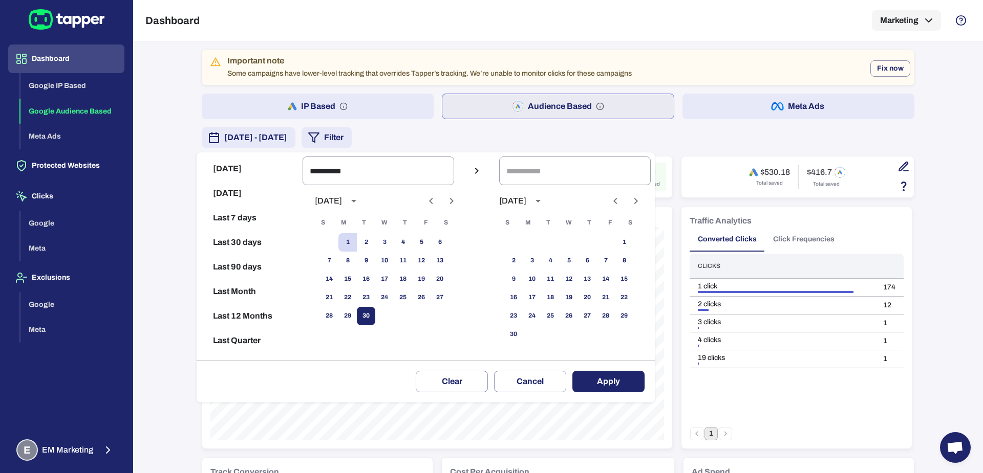
click at [375, 316] on button "30" at bounding box center [366, 316] width 18 height 18
type input "**********"
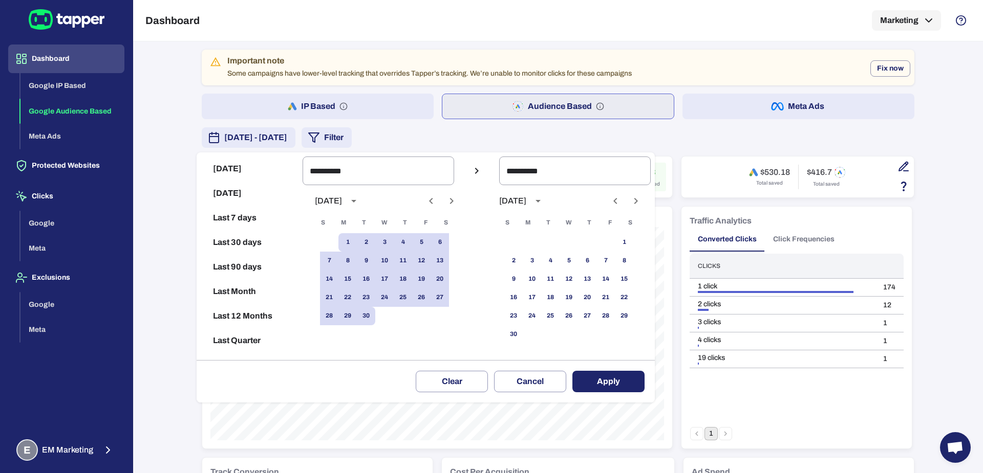
click at [611, 379] on button "Apply" at bounding box center [608, 381] width 72 height 21
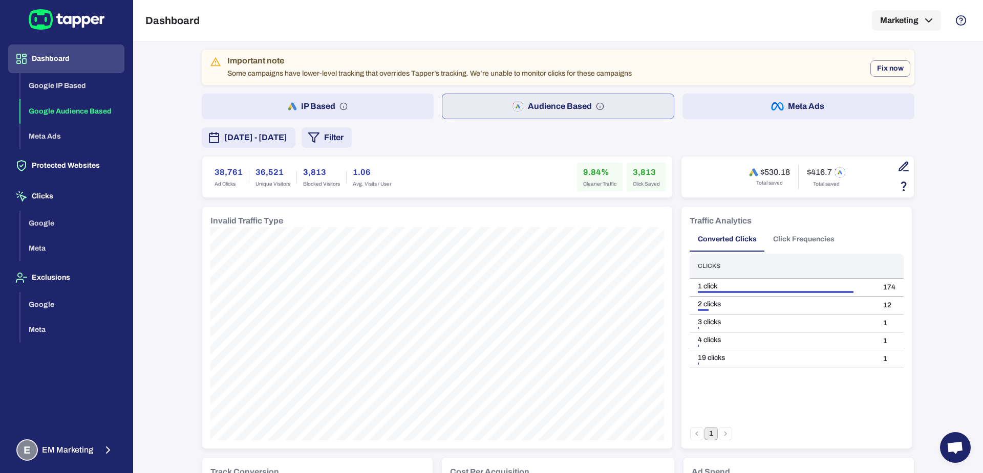
click at [352, 143] on button "Filter" at bounding box center [326, 137] width 50 height 20
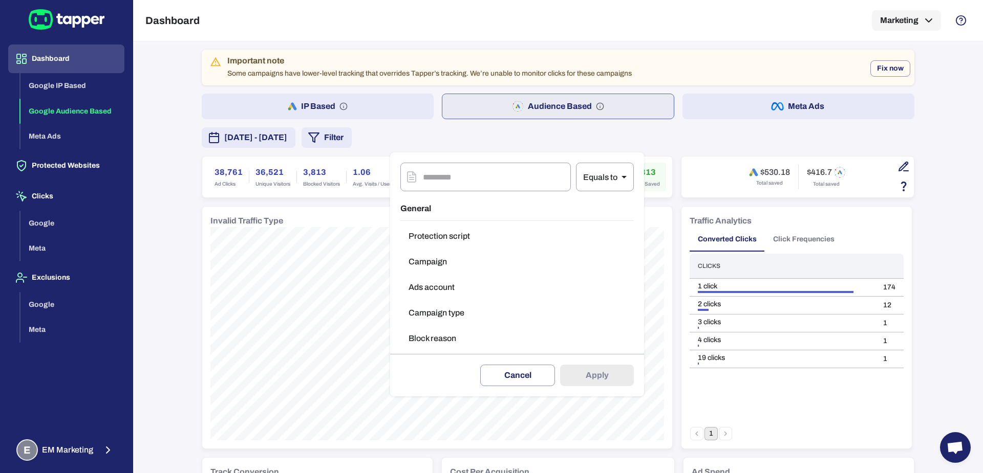
click at [440, 321] on button "Campaign type" at bounding box center [516, 313] width 233 height 20
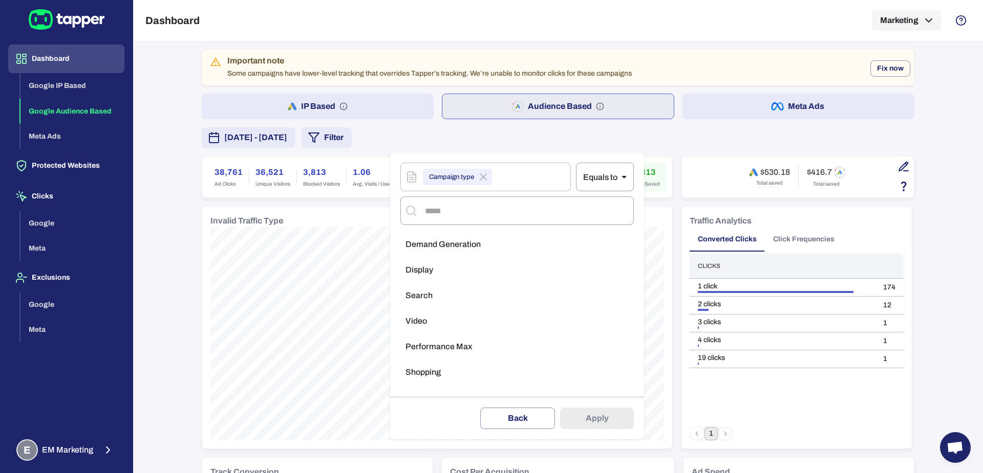
click at [442, 310] on ul "Demand Generation Display Search Video Performance Max Shopping" at bounding box center [516, 311] width 233 height 162
click at [442, 295] on li "Search" at bounding box center [516, 296] width 233 height 20
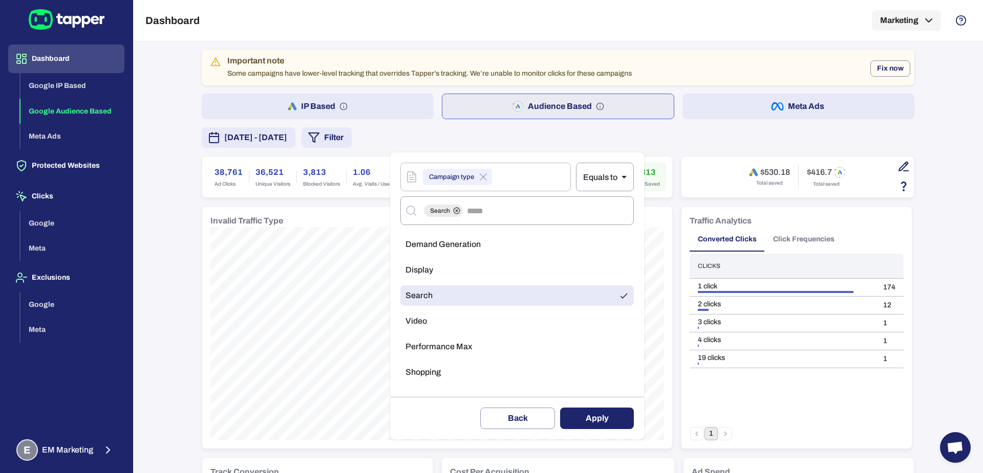
click at [584, 427] on button "Apply" at bounding box center [597, 418] width 74 height 21
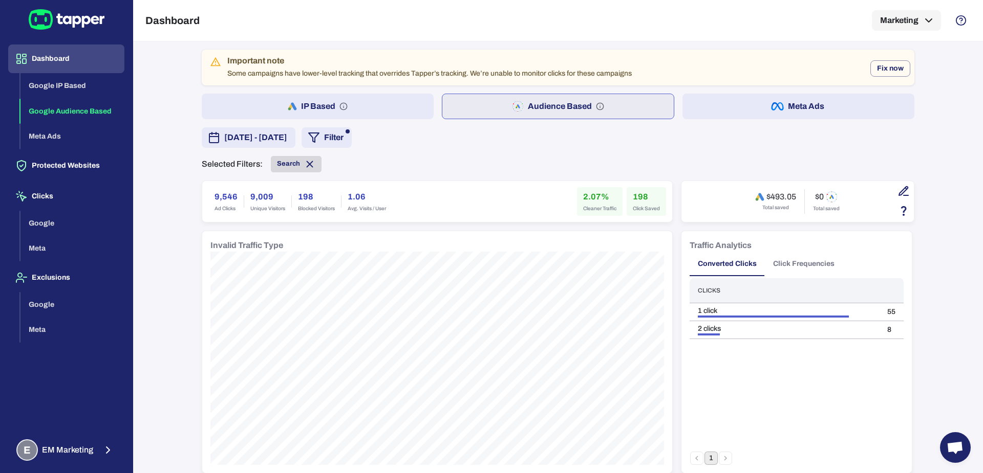
click at [307, 161] on icon at bounding box center [310, 164] width 6 height 6
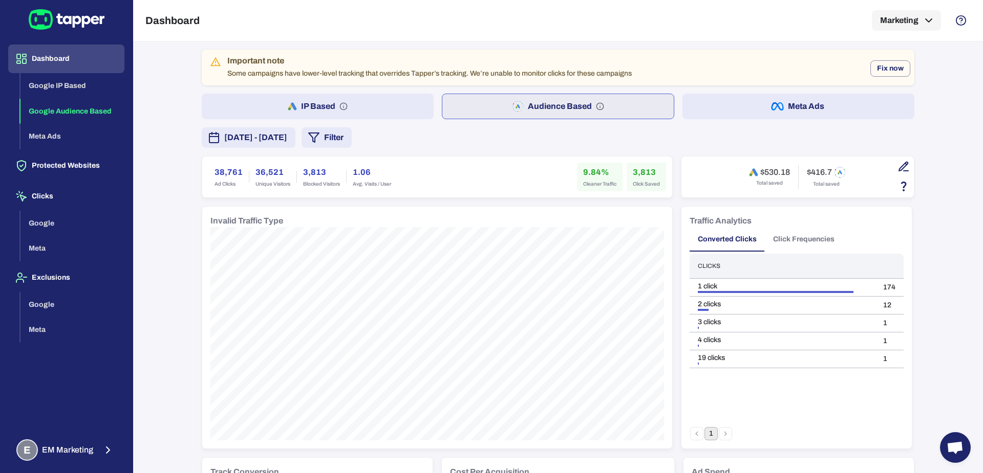
click at [352, 139] on button "Filter" at bounding box center [326, 137] width 50 height 20
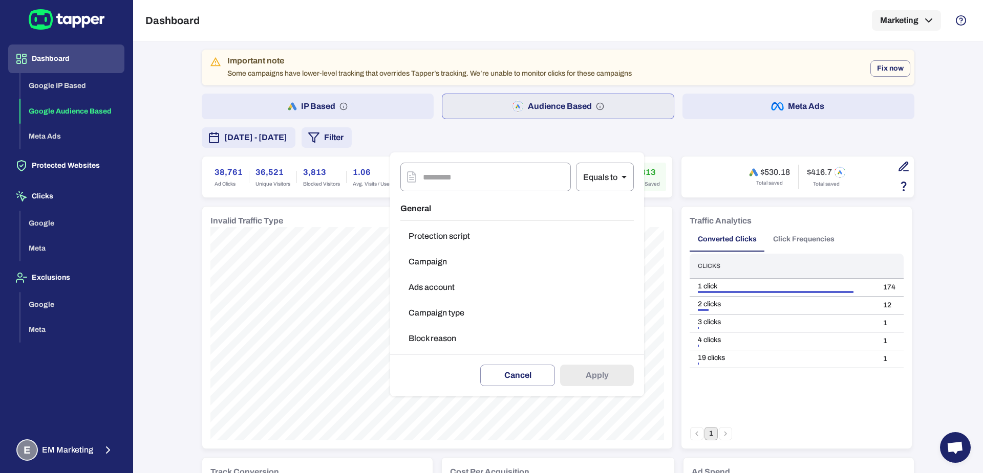
click at [428, 306] on button "Campaign type" at bounding box center [516, 313] width 233 height 20
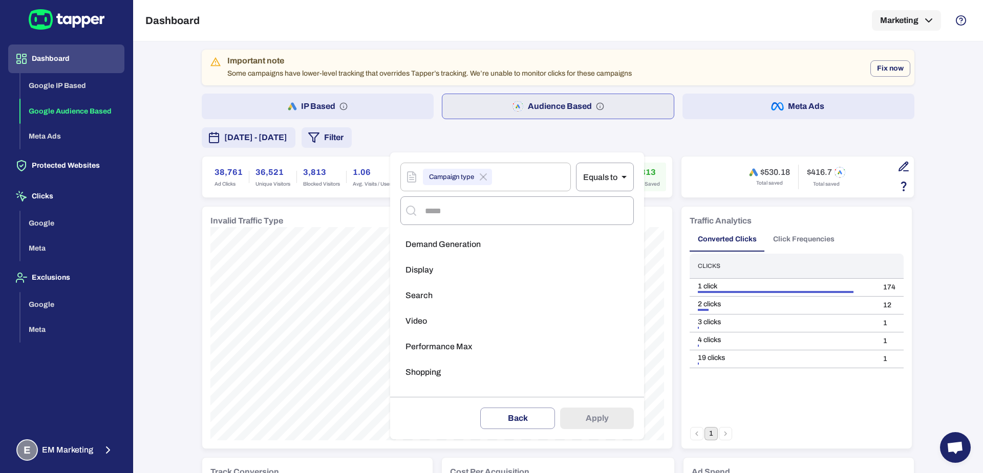
click at [429, 364] on li "Shopping" at bounding box center [516, 372] width 233 height 20
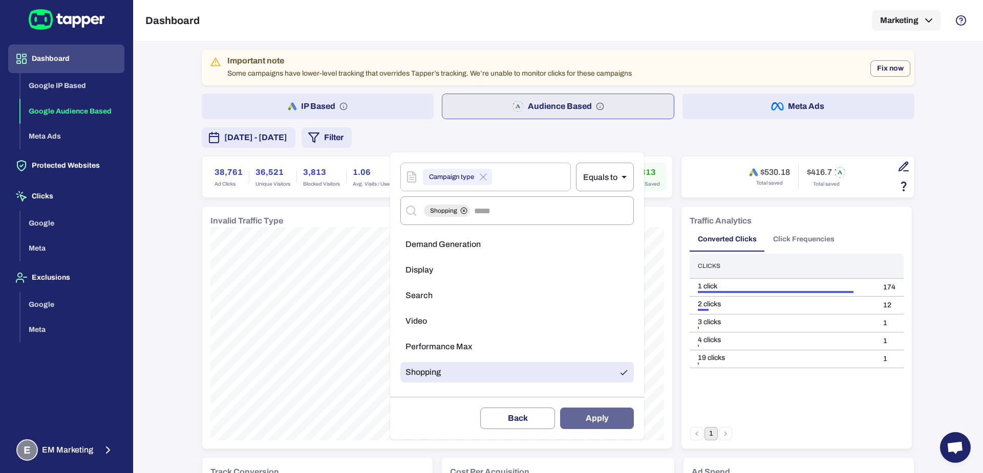
click at [584, 417] on button "Apply" at bounding box center [597, 418] width 74 height 21
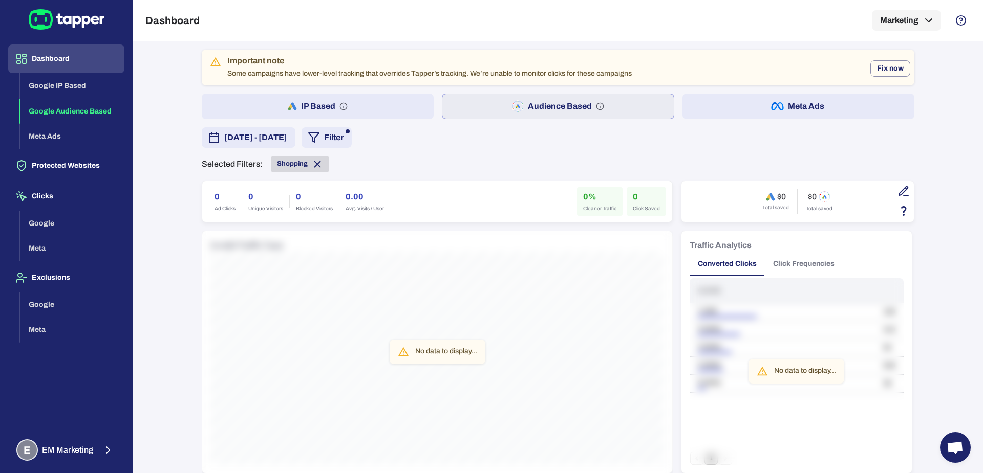
click at [280, 164] on span "Shopping" at bounding box center [292, 164] width 31 height 8
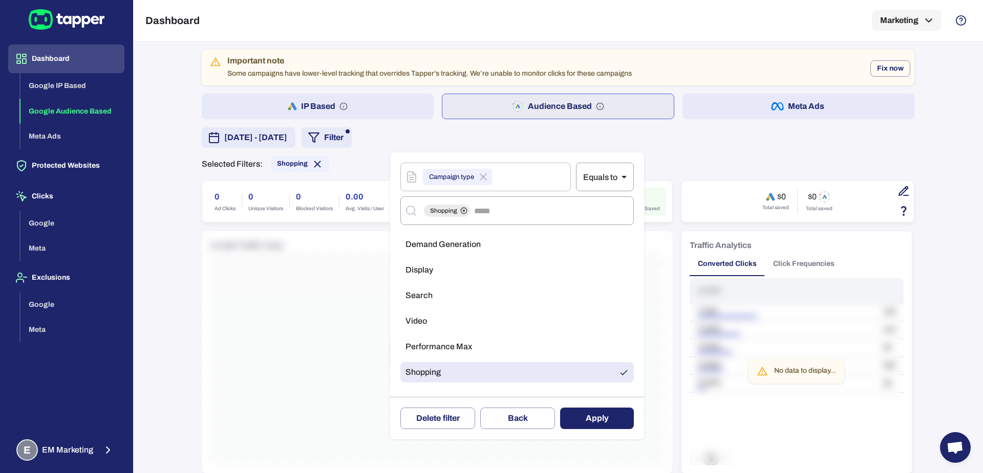
click at [421, 337] on li "Performance Max" at bounding box center [516, 347] width 233 height 20
click at [434, 379] on li "Shopping" at bounding box center [516, 372] width 233 height 20
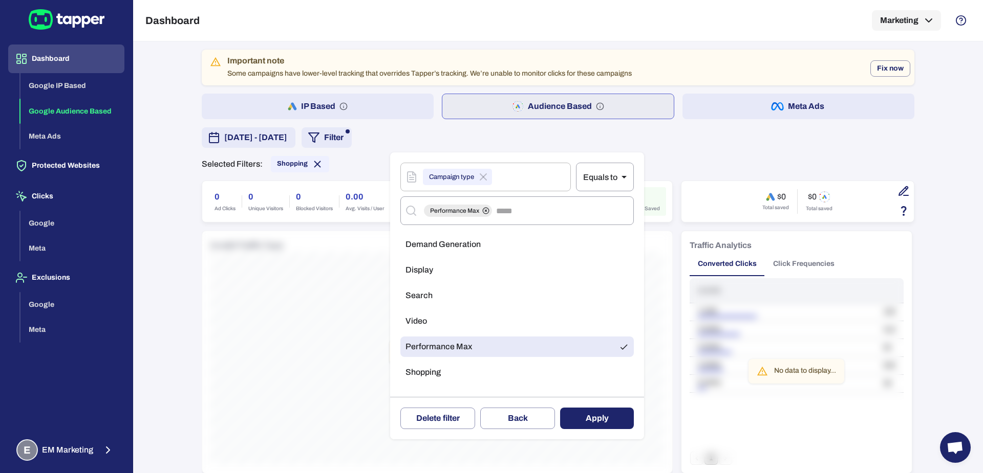
click at [616, 426] on button "Apply" at bounding box center [597, 418] width 74 height 21
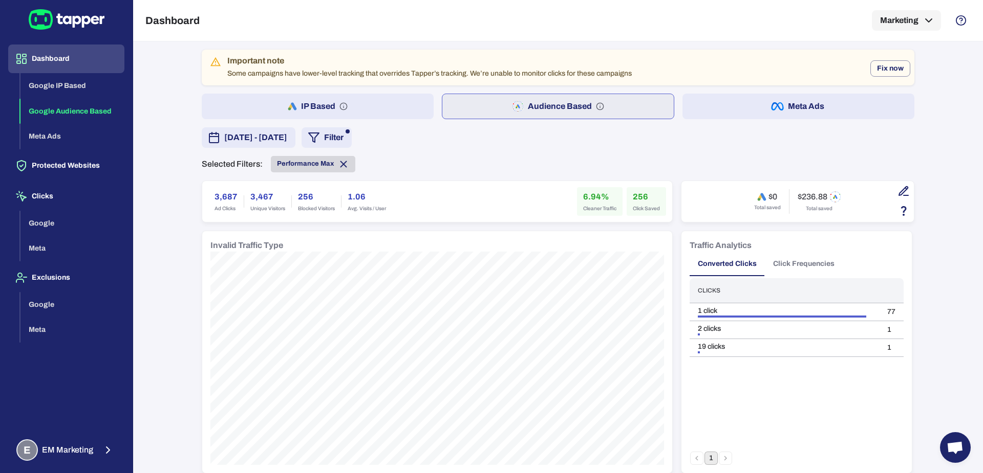
click at [343, 166] on span "Performance Max" at bounding box center [313, 164] width 84 height 11
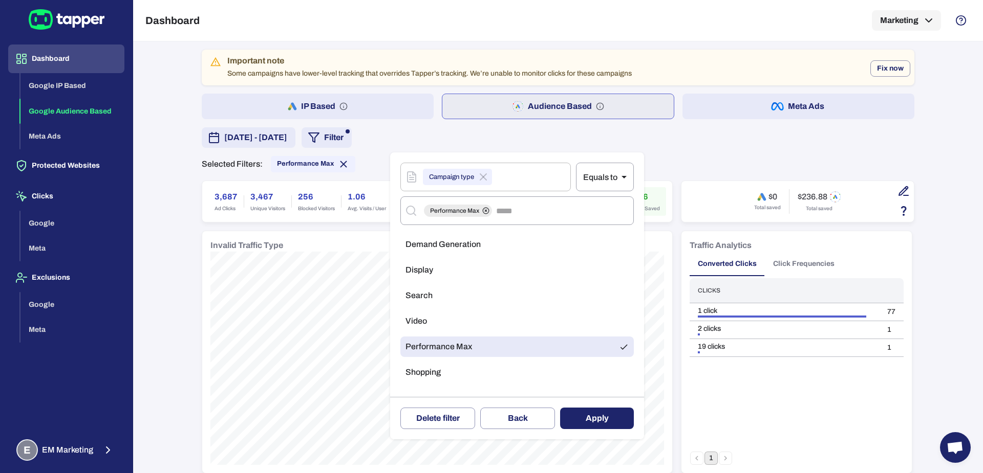
click at [435, 263] on li "Display" at bounding box center [516, 270] width 233 height 20
click at [433, 338] on li "Performance Max" at bounding box center [516, 347] width 233 height 20
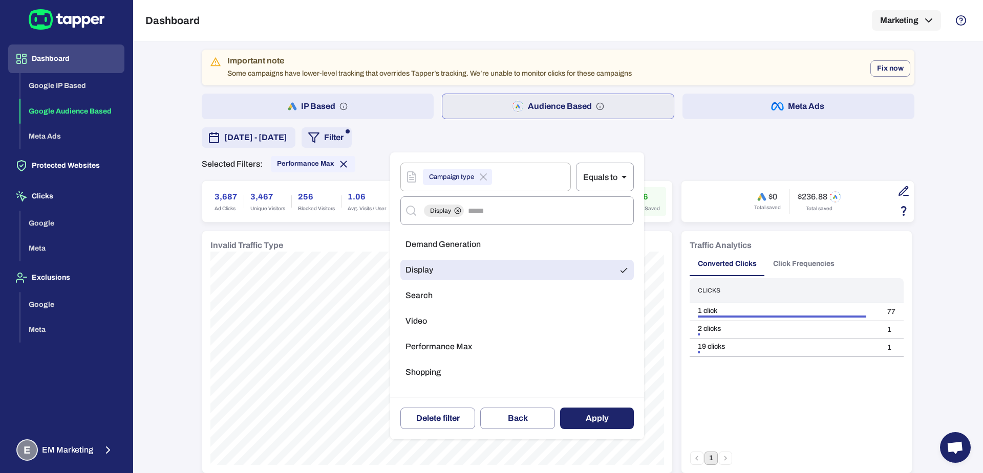
click at [572, 409] on button "Apply" at bounding box center [597, 418] width 74 height 21
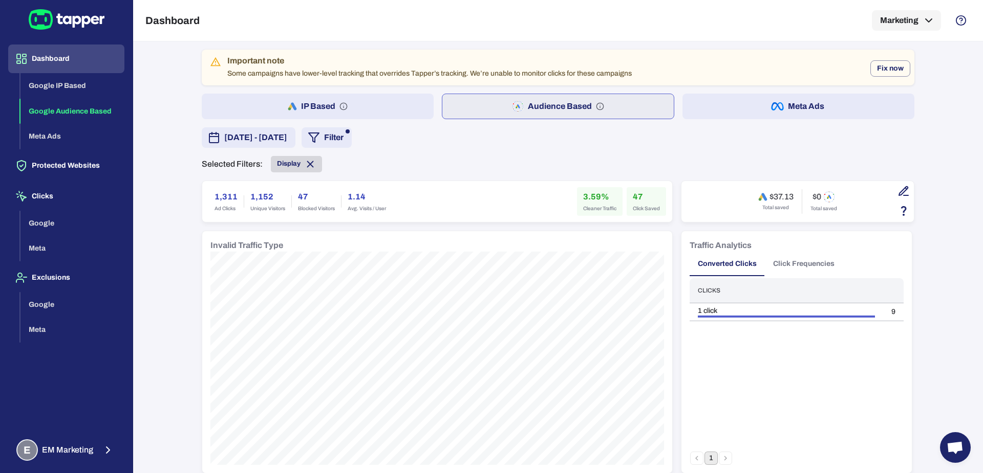
click at [310, 164] on span "Display" at bounding box center [296, 164] width 51 height 11
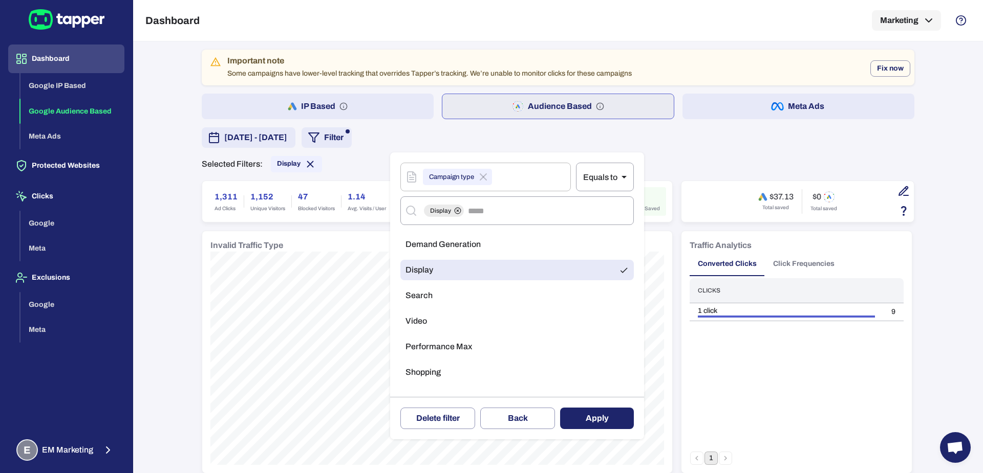
click at [302, 165] on div at bounding box center [491, 236] width 983 height 473
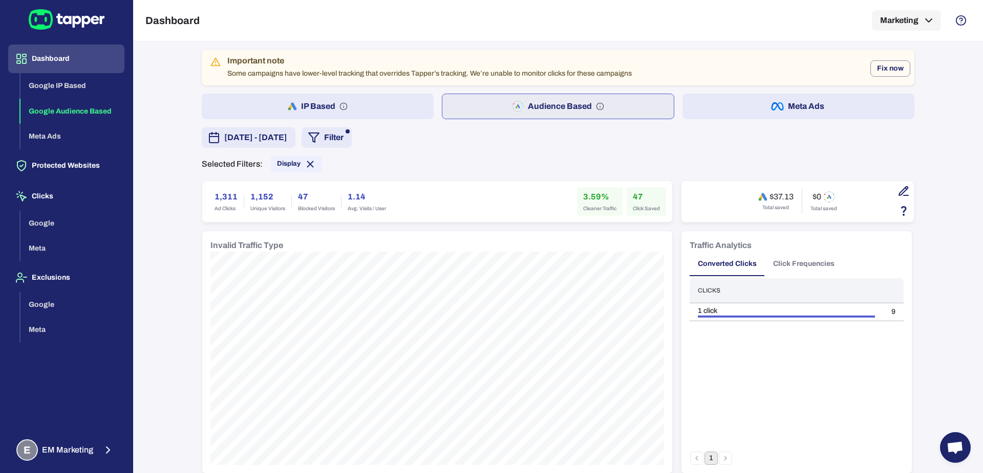
click at [306, 159] on icon at bounding box center [310, 164] width 11 height 11
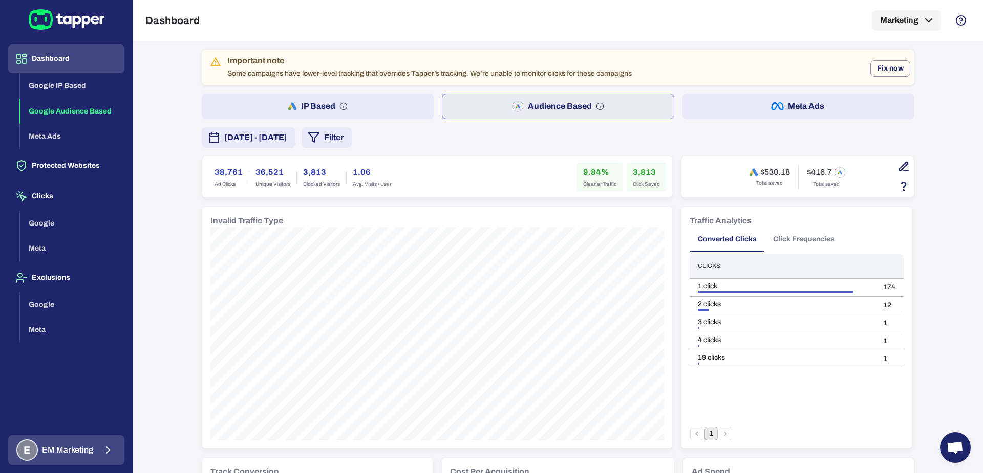
click at [71, 450] on span "EM Marketing" at bounding box center [67, 450] width 51 height 10
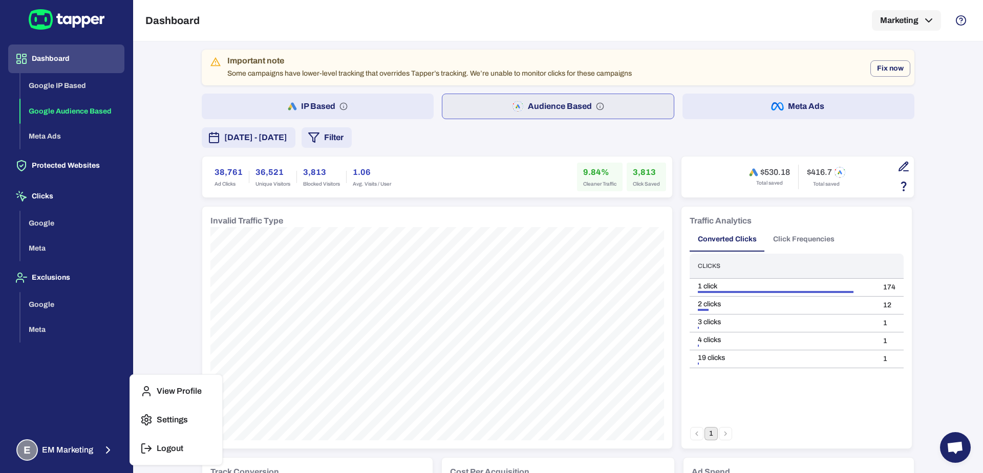
click at [190, 382] on button "View Profile" at bounding box center [176, 391] width 84 height 25
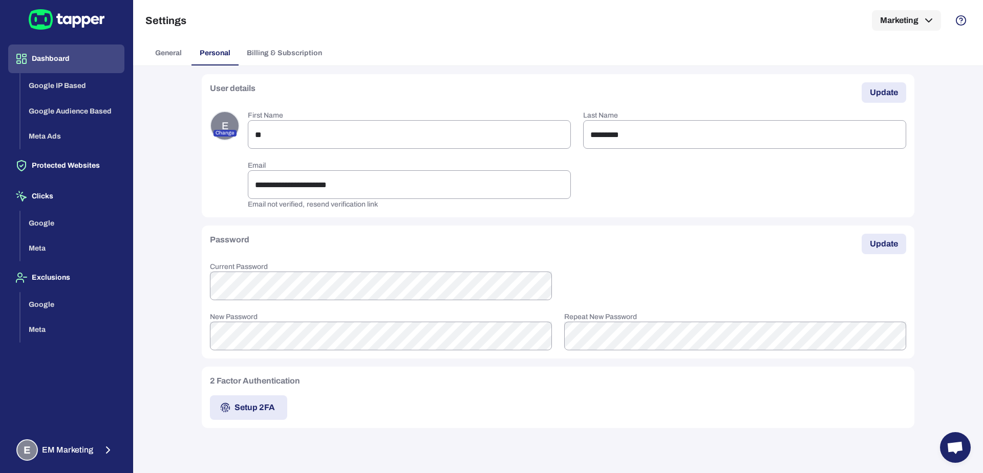
click at [51, 63] on button "Dashboard" at bounding box center [66, 59] width 116 height 29
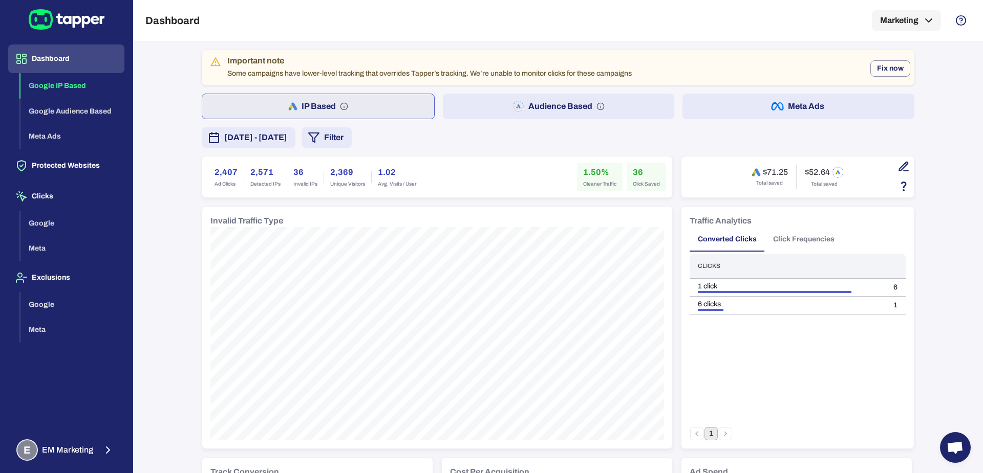
click at [287, 141] on span "[DATE] - [DATE]" at bounding box center [255, 138] width 63 height 12
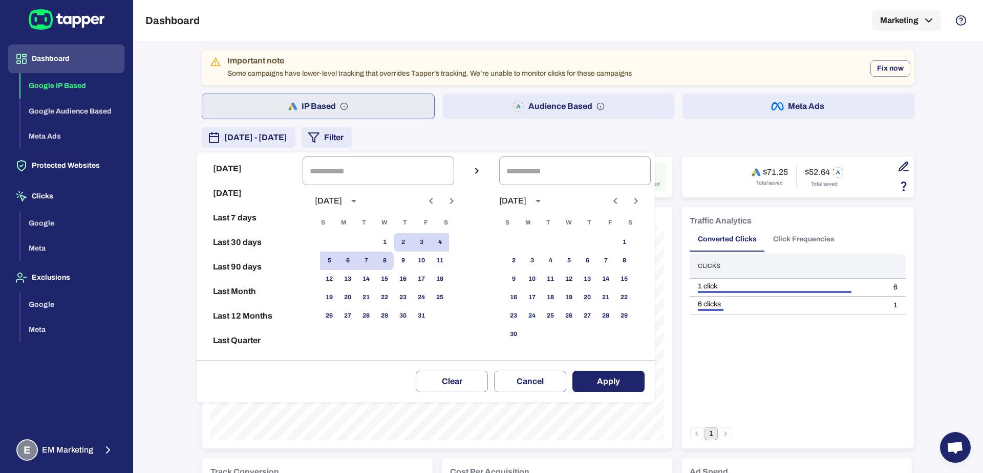
click at [432, 204] on div at bounding box center [441, 200] width 38 height 17
click at [435, 205] on button "Previous month" at bounding box center [430, 200] width 17 height 17
click at [351, 246] on button "1" at bounding box center [347, 242] width 18 height 18
type input "**********"
click at [375, 319] on button "30" at bounding box center [366, 316] width 18 height 18
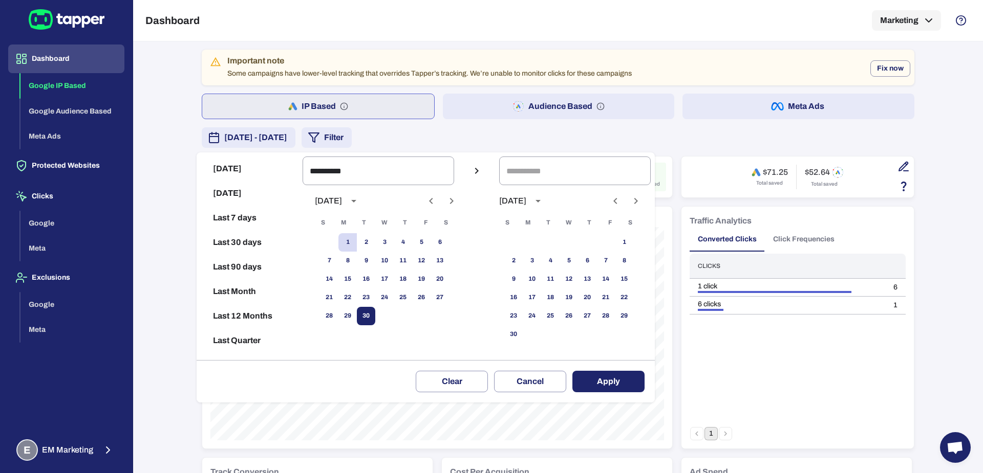
type input "**********"
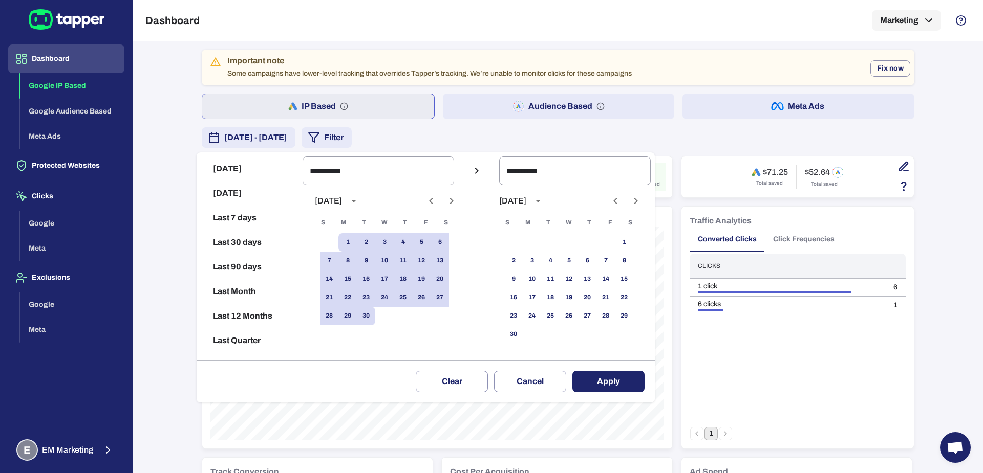
click at [633, 389] on button "Apply" at bounding box center [608, 381] width 72 height 21
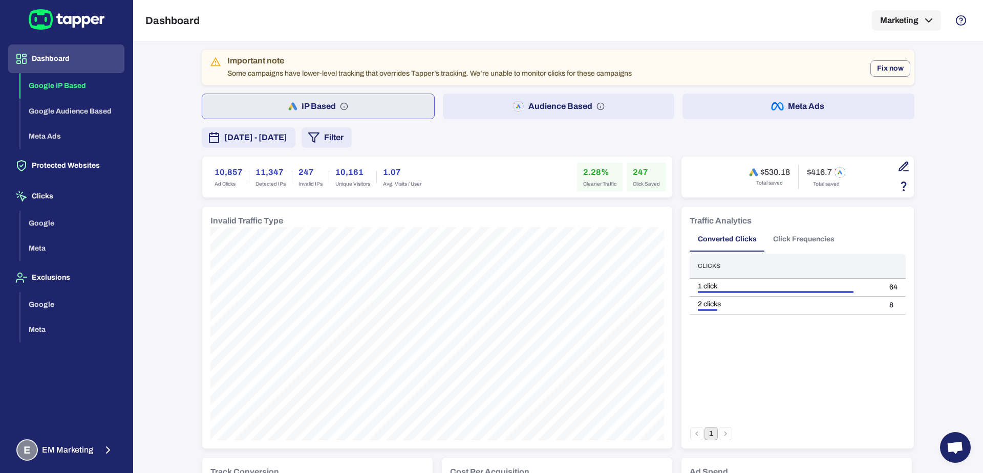
click at [493, 109] on button "Audience Based" at bounding box center [559, 107] width 232 height 26
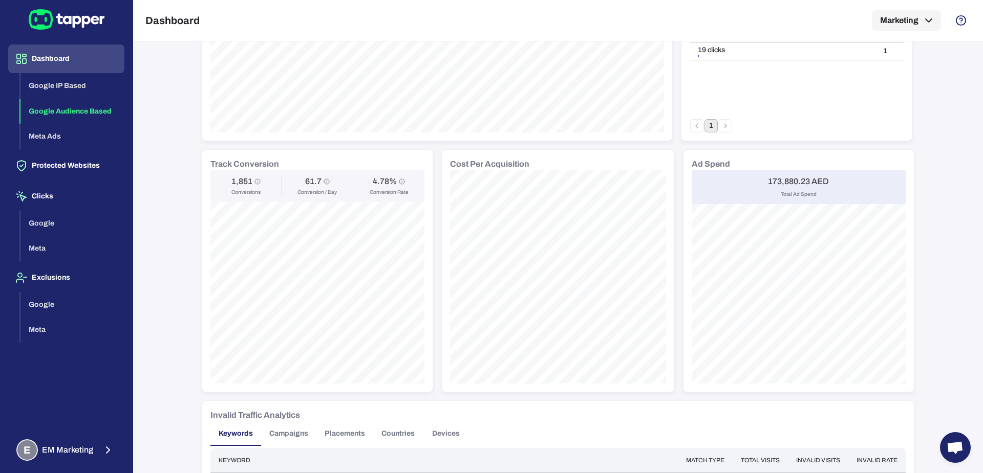
scroll to position [300, 0]
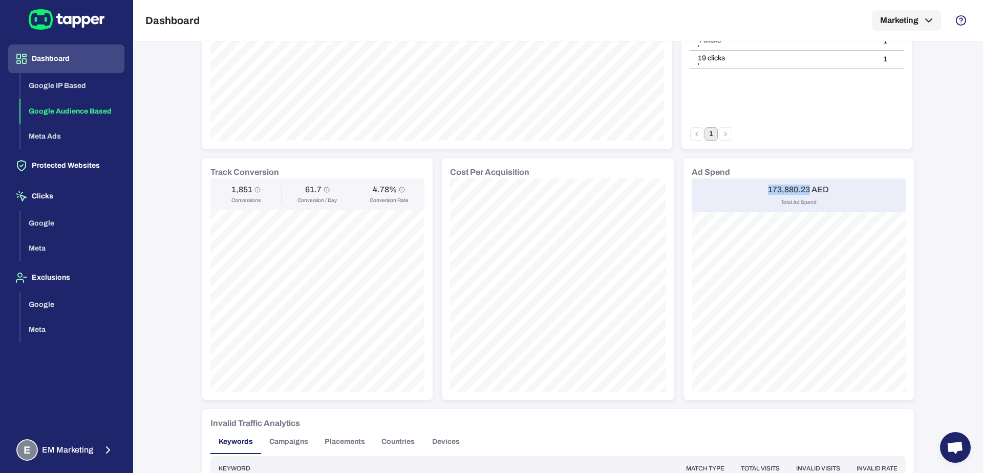
drag, startPoint x: 760, startPoint y: 190, endPoint x: 806, endPoint y: 191, distance: 46.1
click at [806, 191] on div "173,880.23 AED Total Ad Spend" at bounding box center [798, 196] width 214 height 34
copy h6 "173,880.23"
